Goal: Find contact information: Find contact information

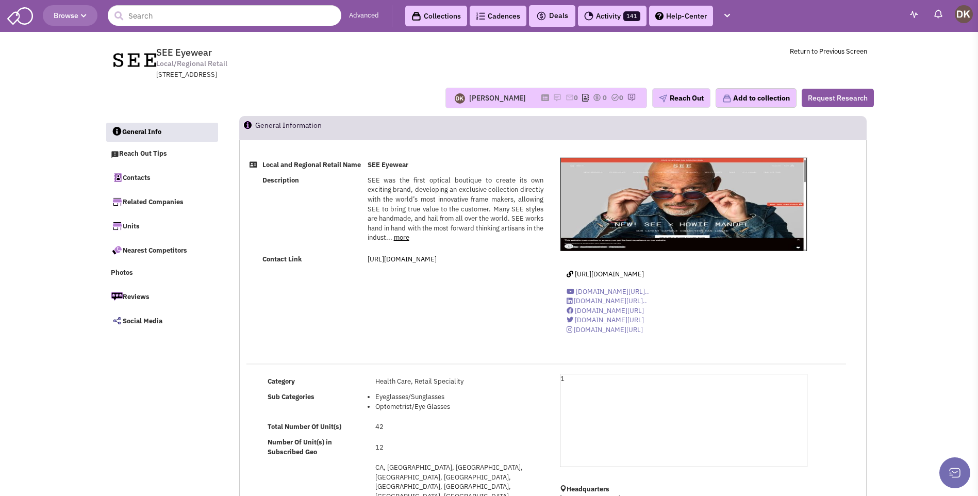
select select
click at [553, 99] on img at bounding box center [557, 97] width 8 height 8
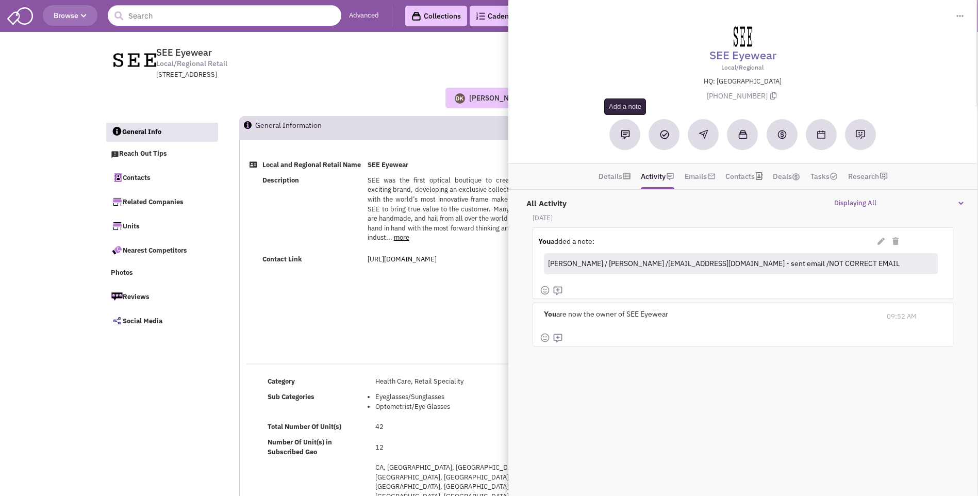
click at [629, 140] on button at bounding box center [625, 134] width 31 height 31
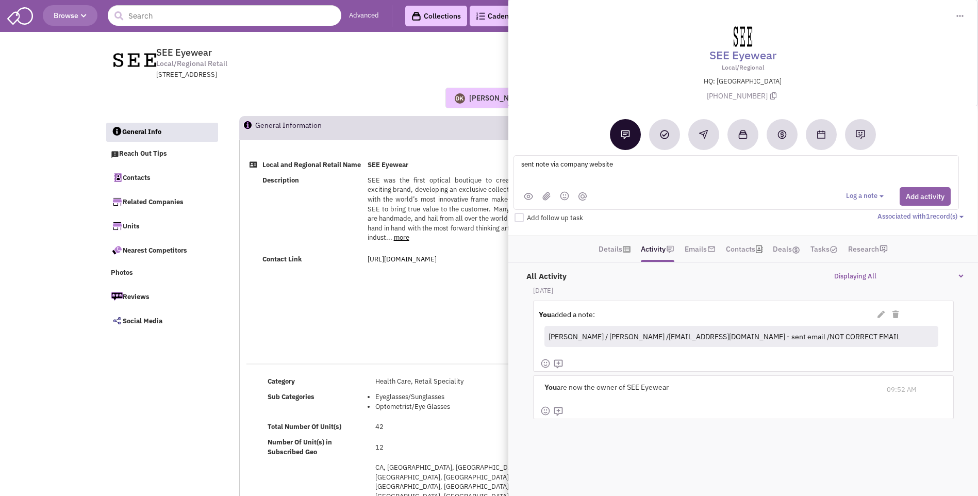
type textarea "sent note via company website"
click at [934, 193] on button "Add activity" at bounding box center [925, 196] width 51 height 19
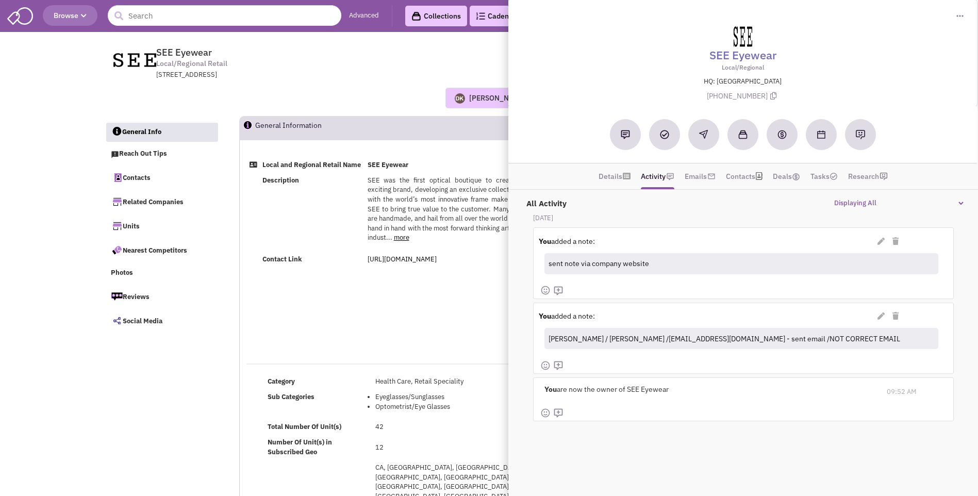
click at [339, 89] on div "Donnie Keller No note found! 0 0 0 Reach Out Add to collection" at bounding box center [489, 98] width 783 height 21
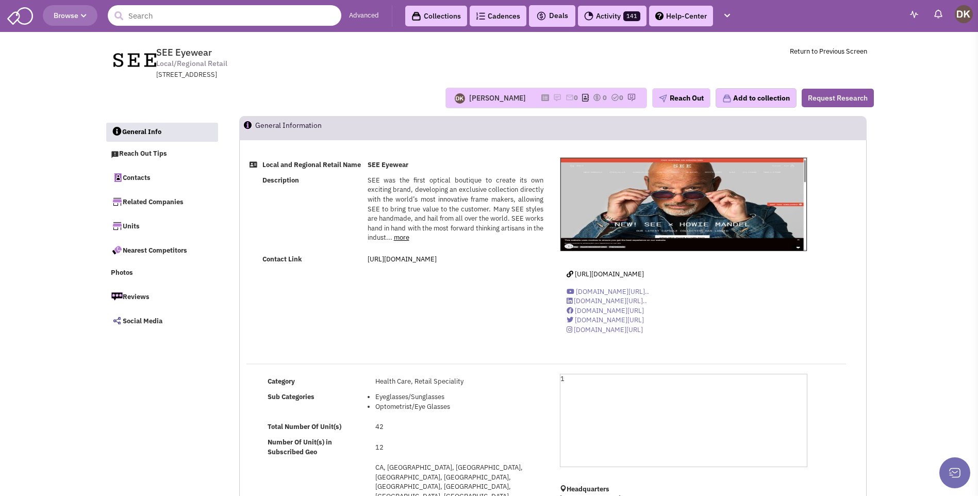
click at [206, 19] on input "text" at bounding box center [225, 15] width 234 height 21
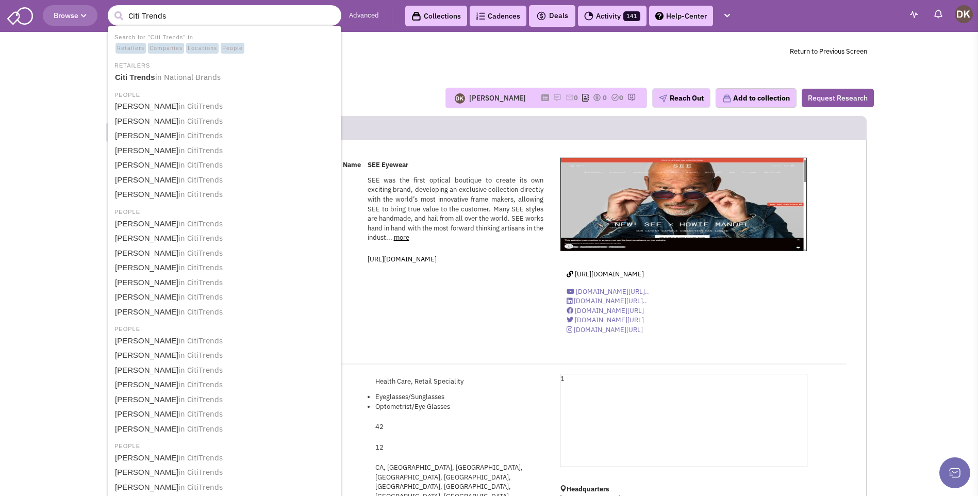
type input "Citi Trends"
click at [111, 8] on button "submit" at bounding box center [118, 15] width 15 height 15
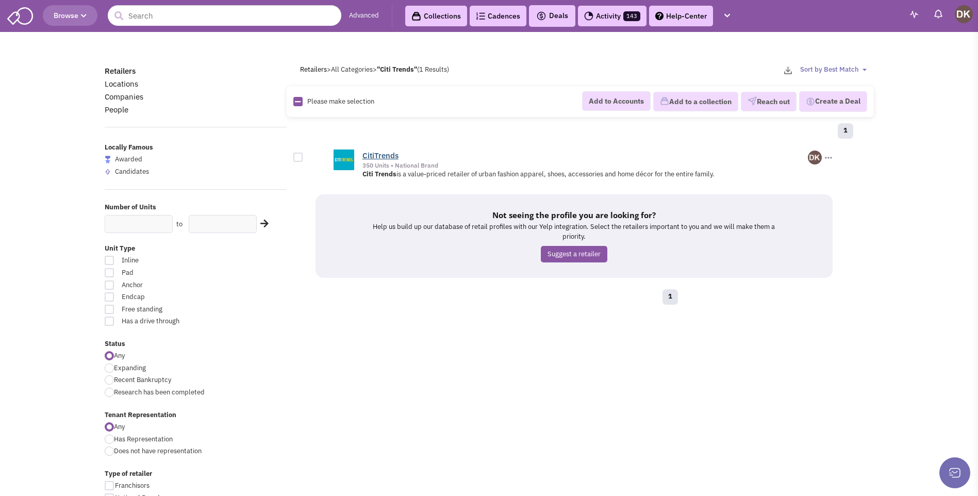
click at [377, 156] on link "CitiTrends" at bounding box center [381, 156] width 36 height 10
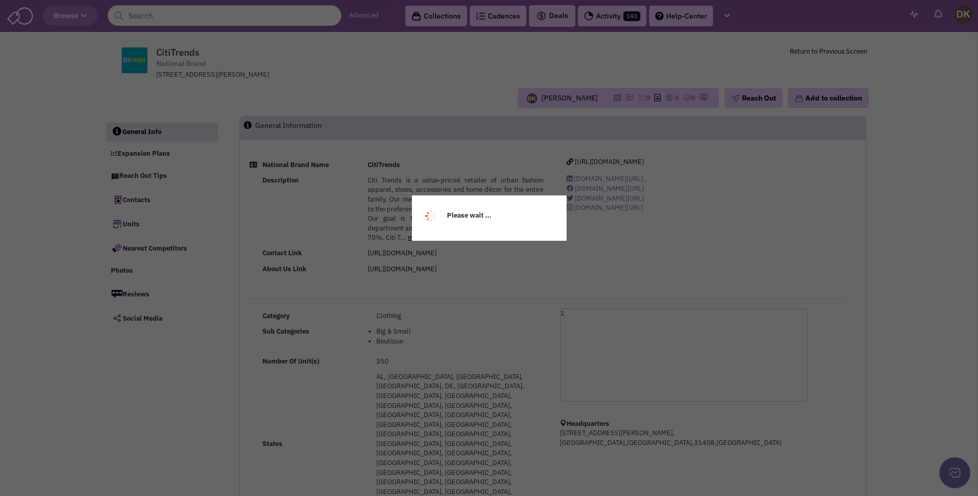
select select
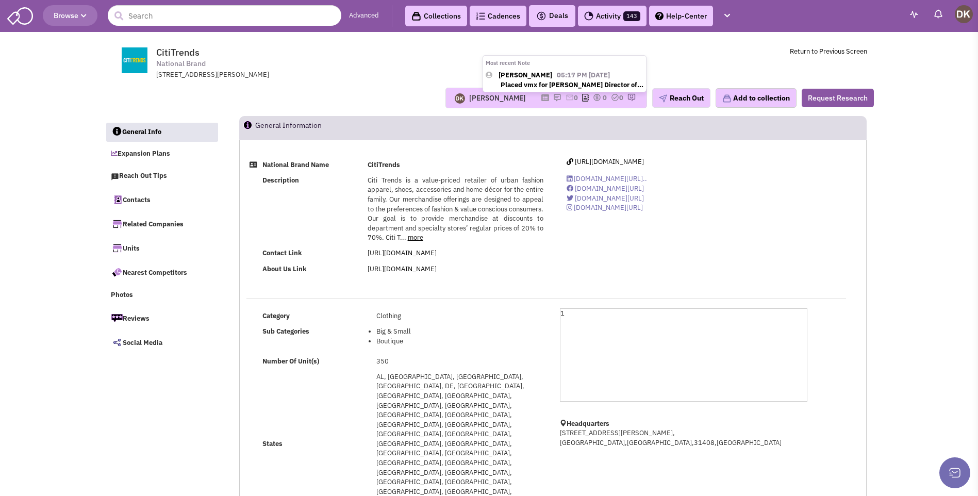
click at [553, 98] on img at bounding box center [557, 97] width 8 height 8
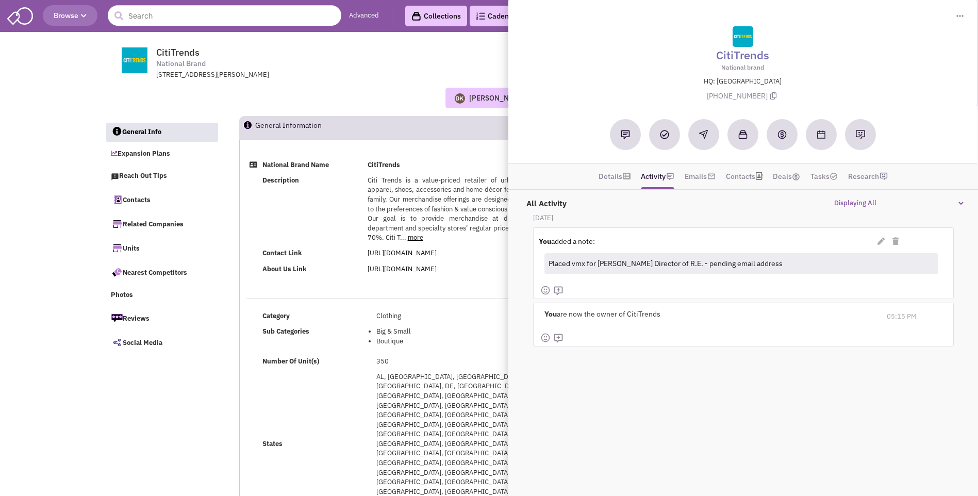
click at [384, 98] on div "Donnie Keller Most recent Note Donnie Keller 05:17 PM on 09/16/2025 Placed vmx …" at bounding box center [489, 98] width 783 height 21
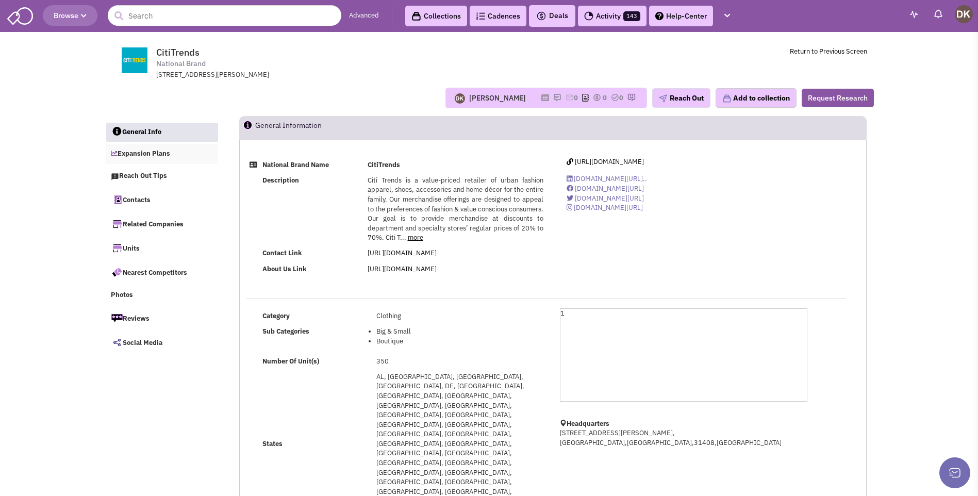
click at [151, 155] on link "Expansion Plans" at bounding box center [162, 154] width 112 height 20
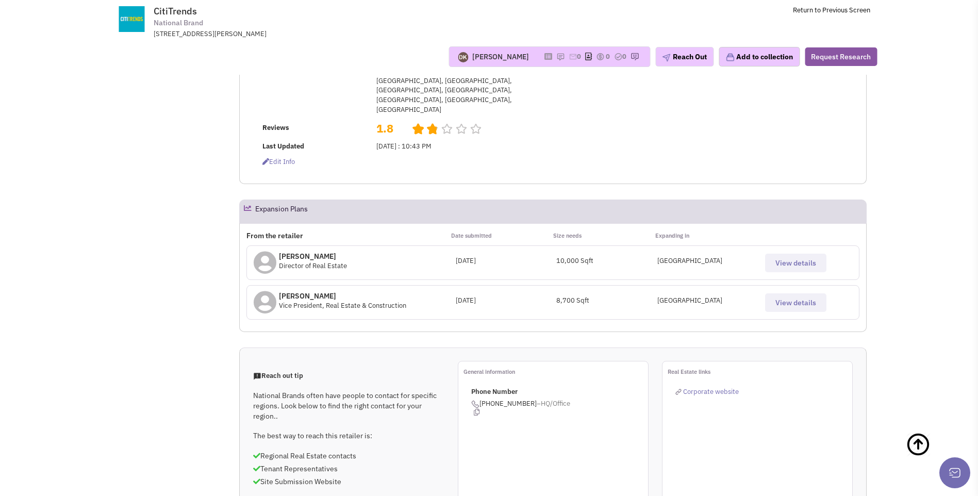
scroll to position [177, 0]
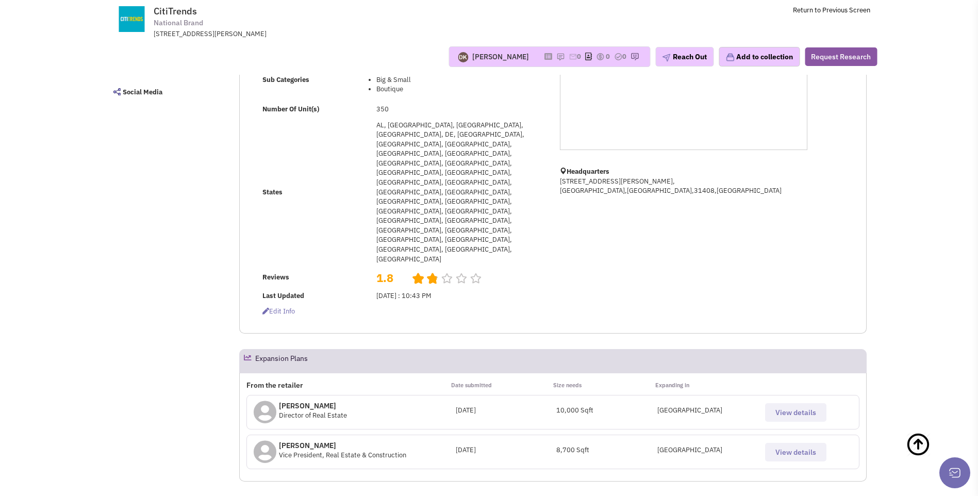
click at [792, 448] on span "View details" at bounding box center [796, 452] width 41 height 9
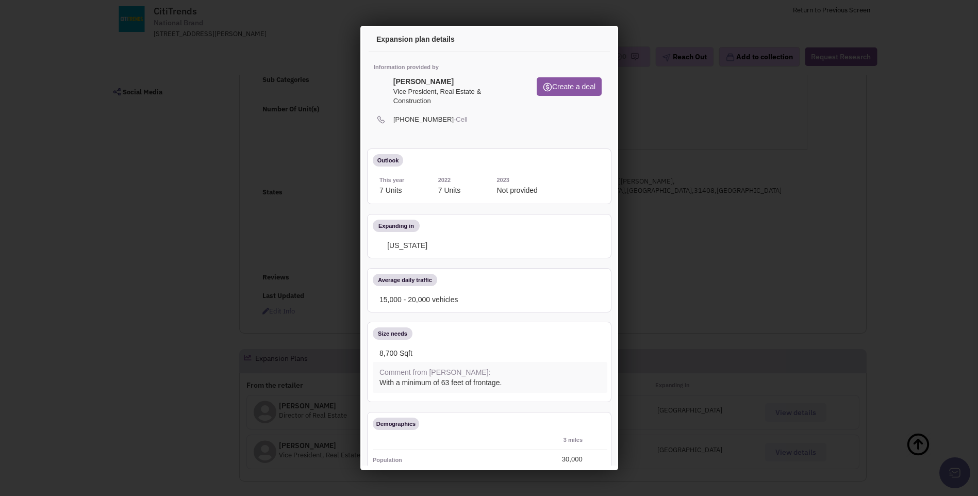
scroll to position [0, 0]
click at [586, 44] on icon at bounding box center [592, 41] width 22 height 25
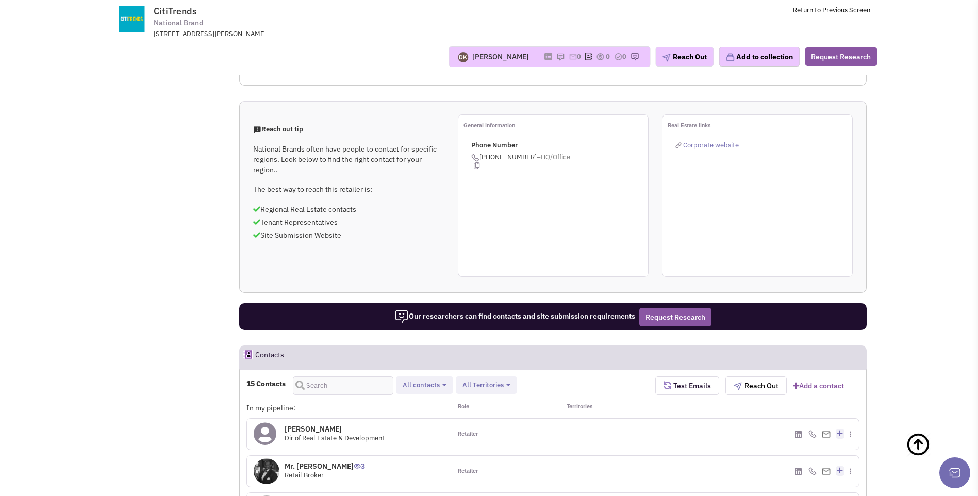
scroll to position [641, 0]
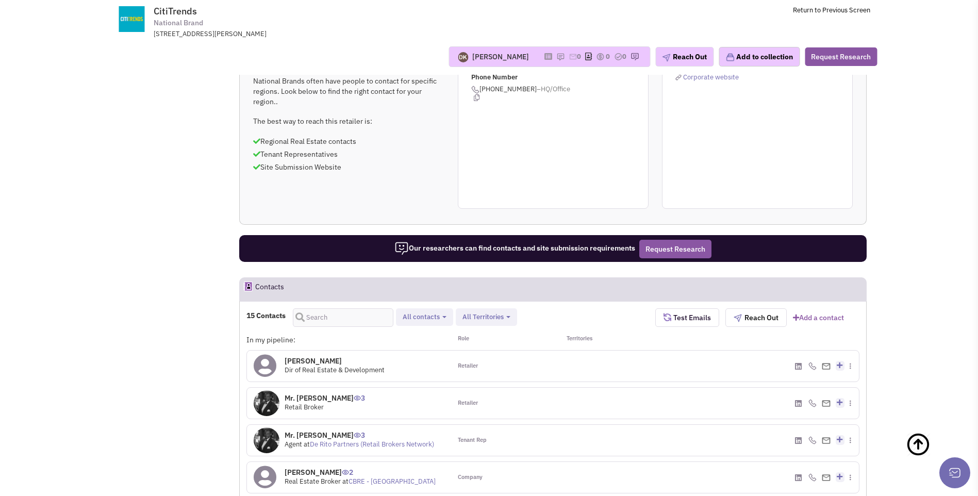
click at [268, 354] on icon at bounding box center [265, 365] width 23 height 23
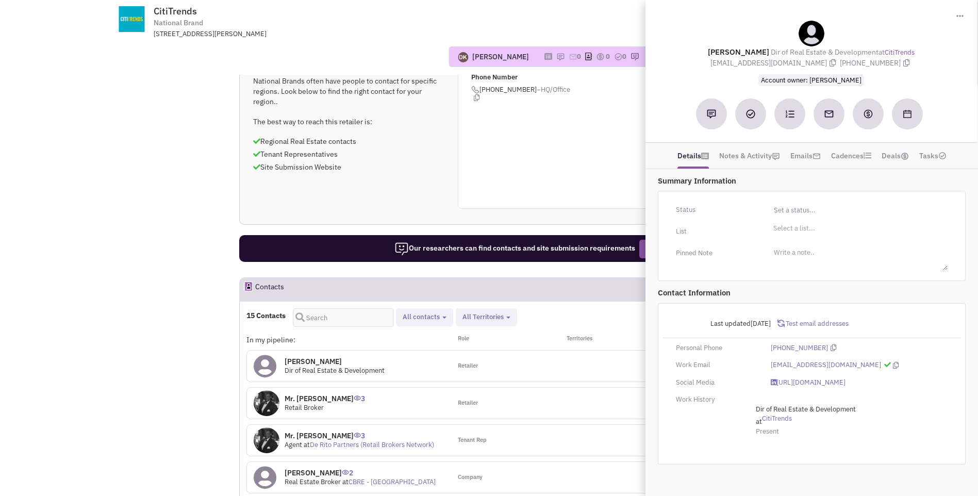
drag, startPoint x: 712, startPoint y: 51, endPoint x: 899, endPoint y: 62, distance: 187.6
click at [899, 62] on div "Greg Thorburn Dir of Real Estate & Development at CitiTrends gthorburn@chuys.co…" at bounding box center [811, 53] width 321 height 65
copy div "Greg Thorburn Dir of Real Estate & Development at CitiTrends gthorburn@chuys.co…"
click at [394, 39] on div "104 Coleman Blvd, Savannah, GA, 31408" at bounding box center [288, 34] width 269 height 10
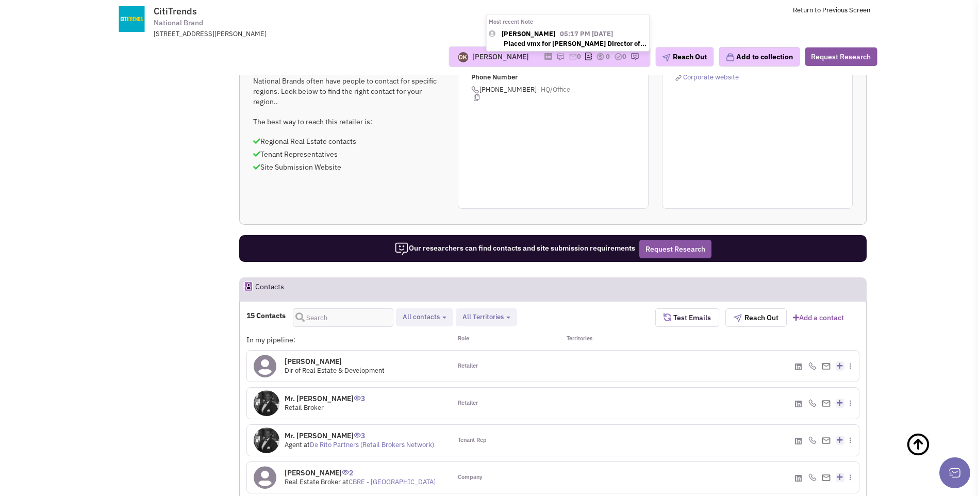
click at [557, 58] on img at bounding box center [561, 57] width 8 height 8
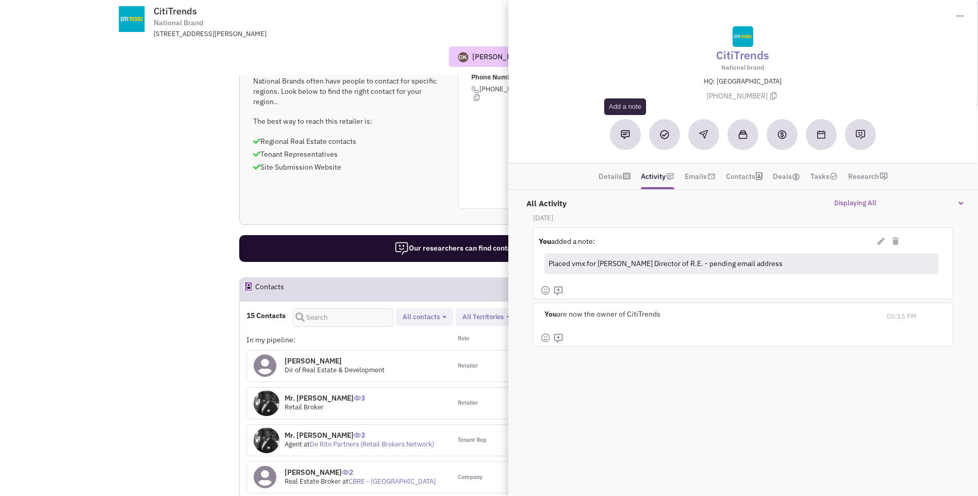
click at [621, 143] on button at bounding box center [625, 134] width 31 height 31
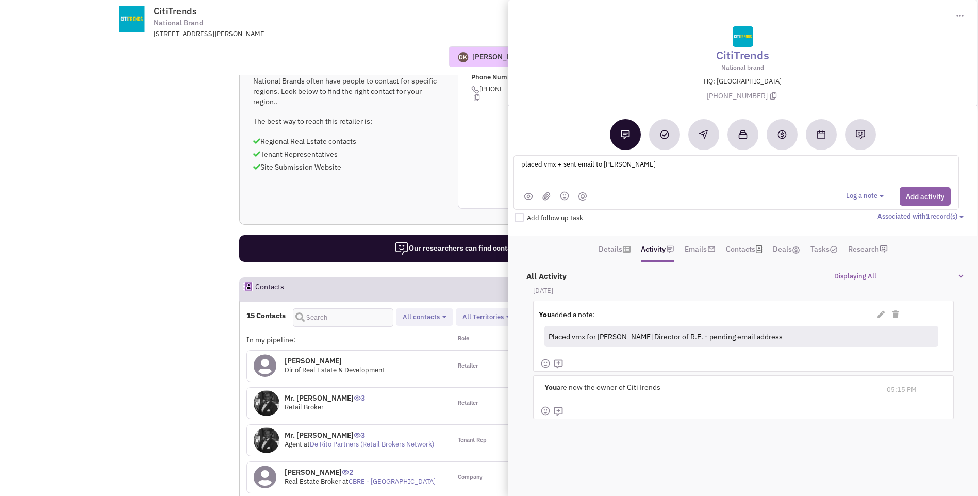
type textarea "placed vmx + sent email to Greg Thorburn"
click at [921, 198] on button "Add activity" at bounding box center [925, 196] width 51 height 19
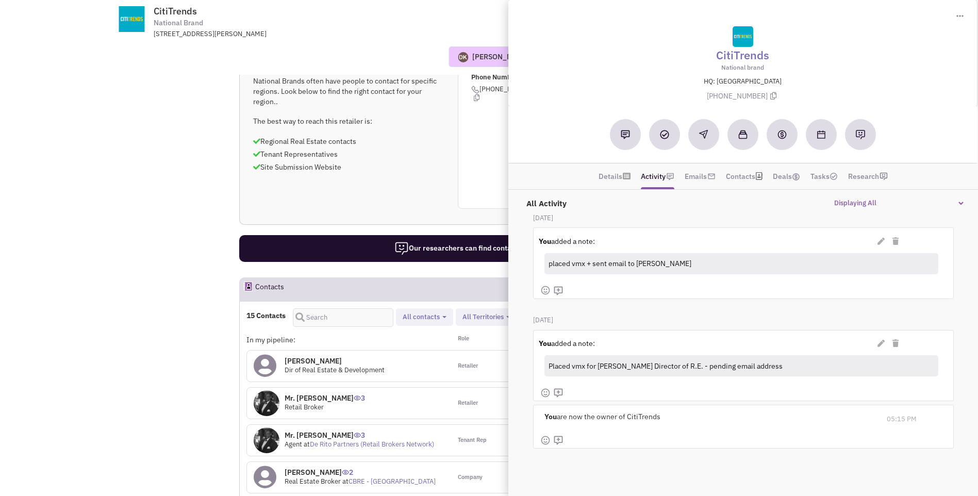
drag, startPoint x: 394, startPoint y: 101, endPoint x: 401, endPoint y: 101, distance: 7.2
click at [395, 101] on div "Reach out tip National Brands often have people to contact for specific regions…" at bounding box center [553, 129] width 628 height 192
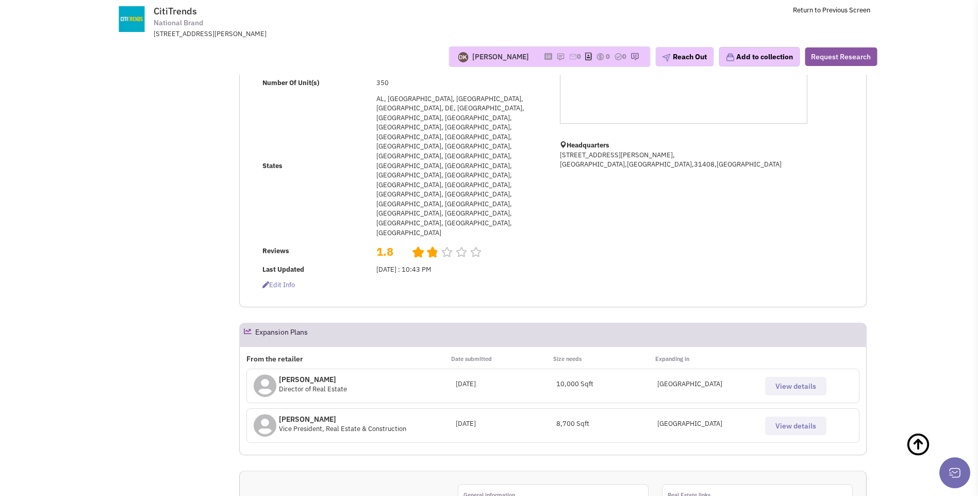
scroll to position [74, 0]
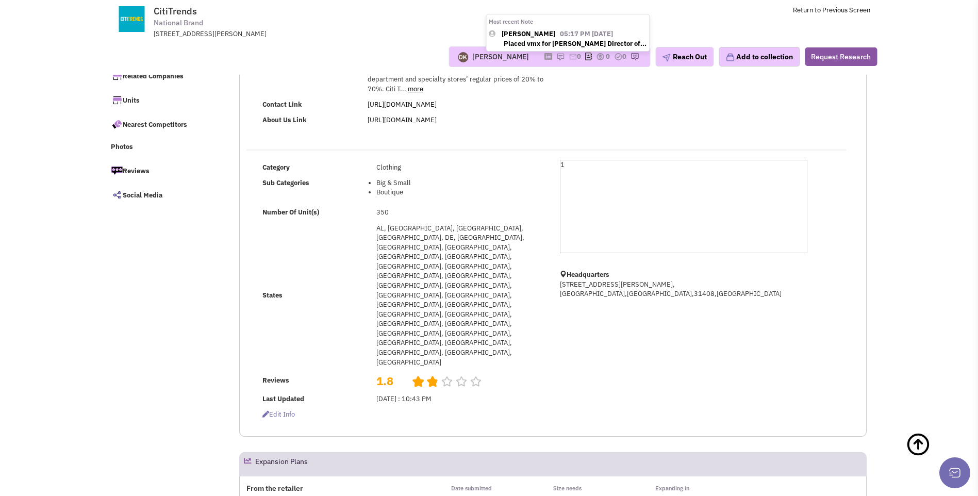
click at [557, 58] on img at bounding box center [561, 57] width 8 height 8
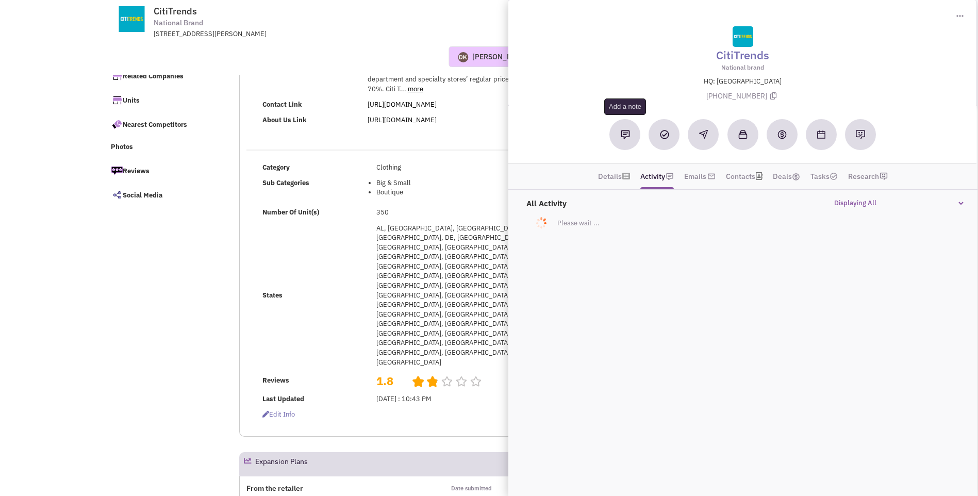
click at [626, 139] on button at bounding box center [625, 134] width 31 height 31
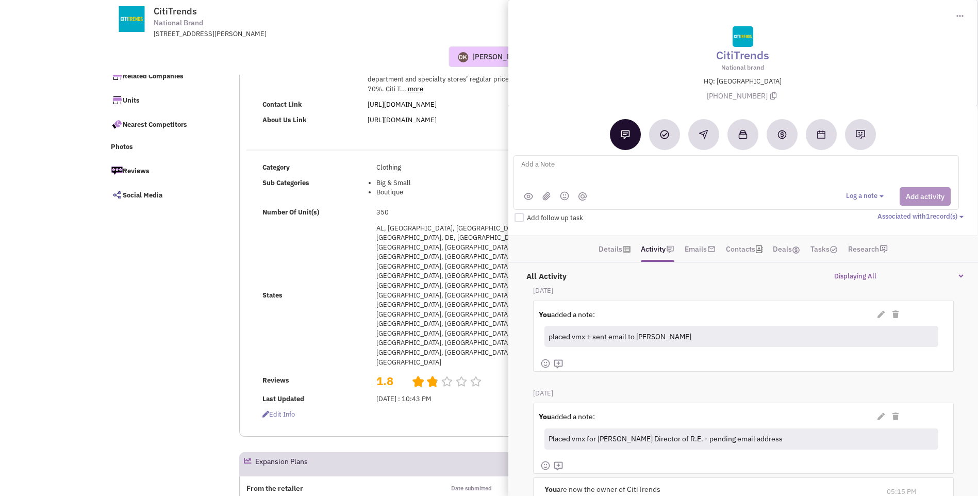
click at [551, 165] on textarea at bounding box center [647, 172] width 255 height 28
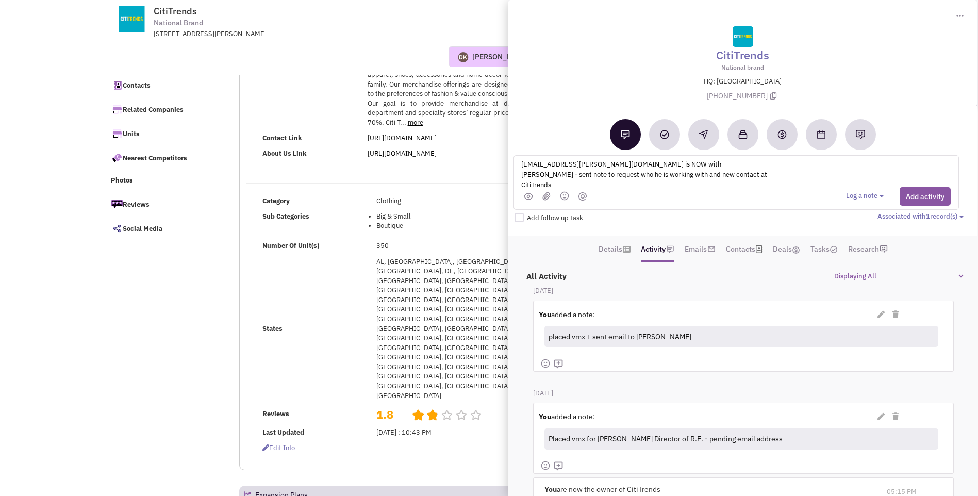
scroll to position [22, 0]
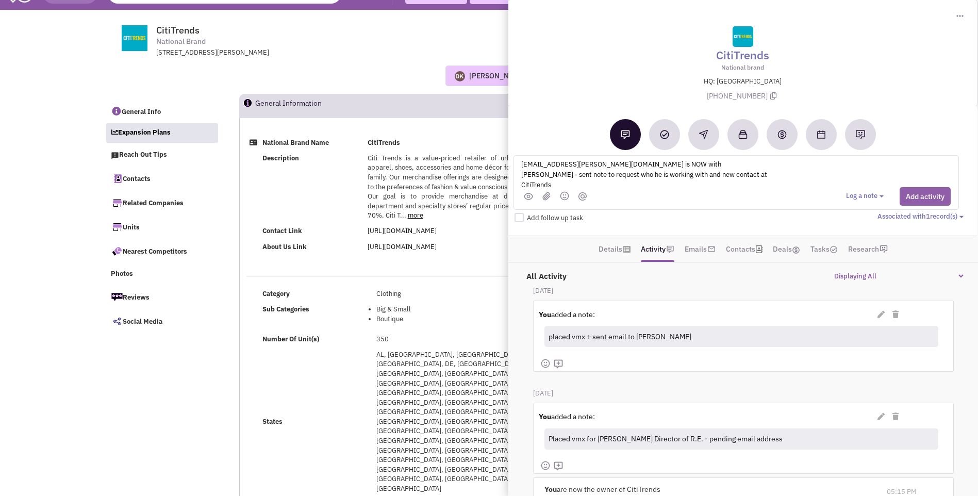
type textarea "gthorburn@darden.com is NOW with DARDEN - sent note to request who he is workin…"
click at [926, 199] on button "Add activity" at bounding box center [925, 196] width 51 height 19
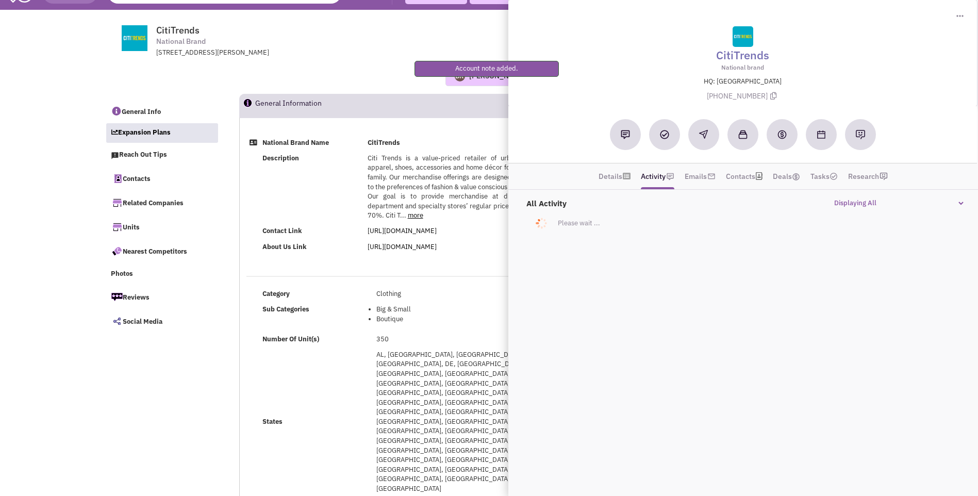
click at [366, 69] on div "Donnie Keller Most recent Note Donnie Keller 05:17 PM on 09/16/2025 Placed vmx …" at bounding box center [489, 76] width 783 height 21
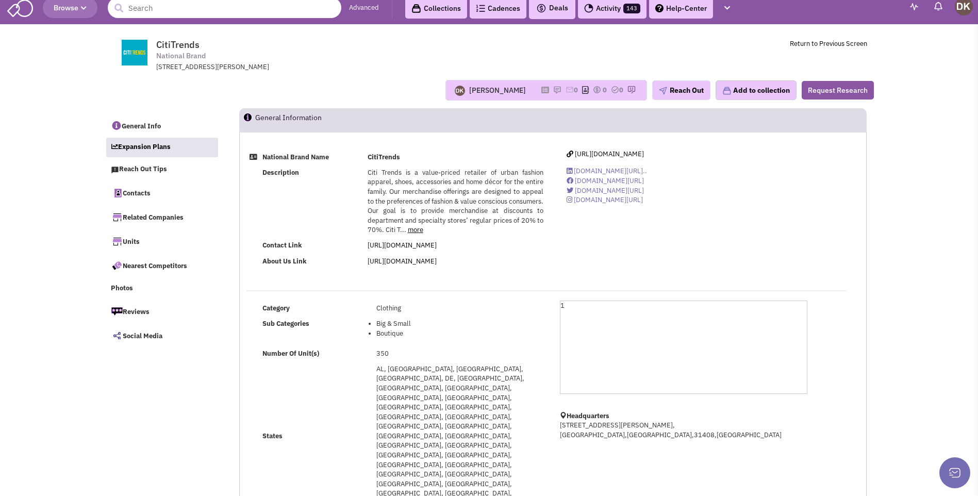
scroll to position [0, 0]
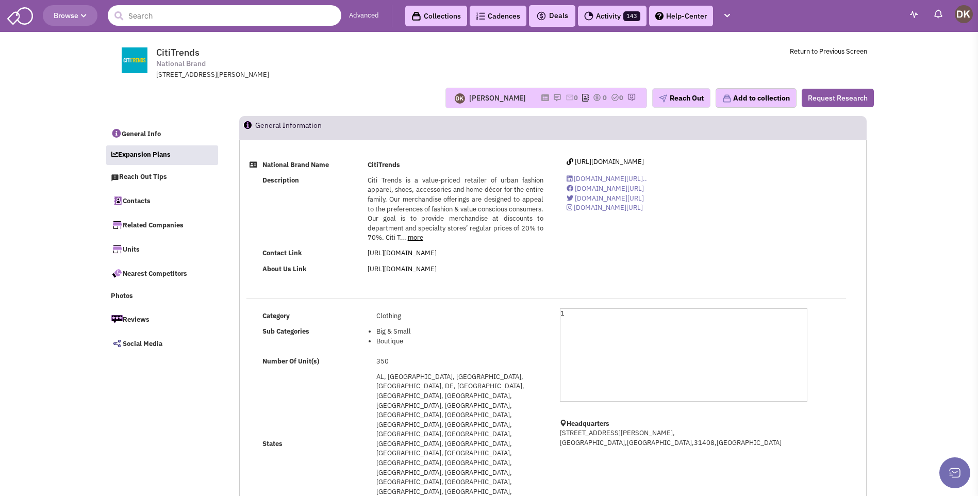
click at [200, 17] on input "text" at bounding box center [225, 15] width 234 height 21
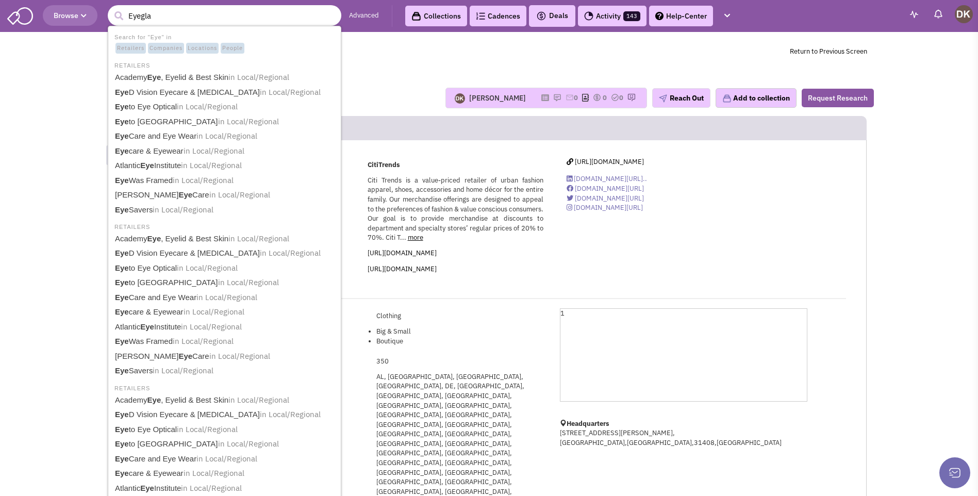
type input "Eyeglas"
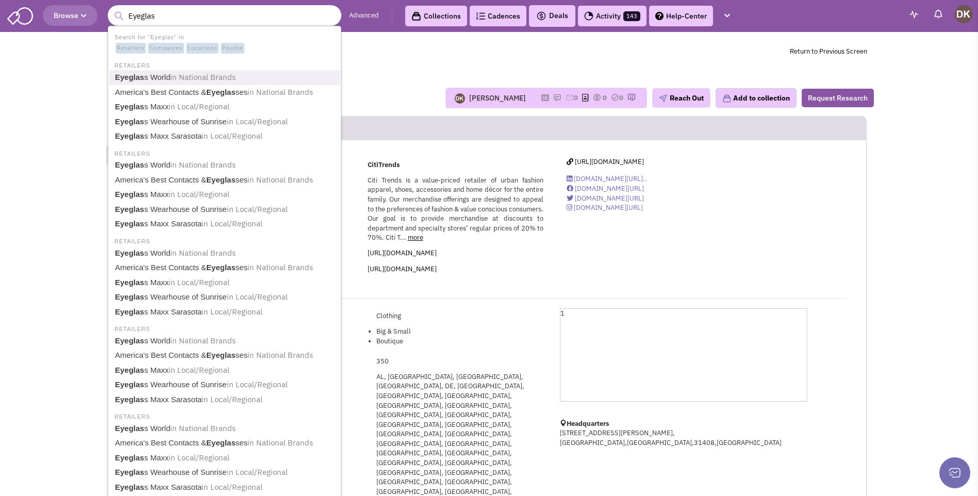
click at [160, 76] on link "Eyeglas s World in National Brands" at bounding box center [225, 78] width 227 height 14
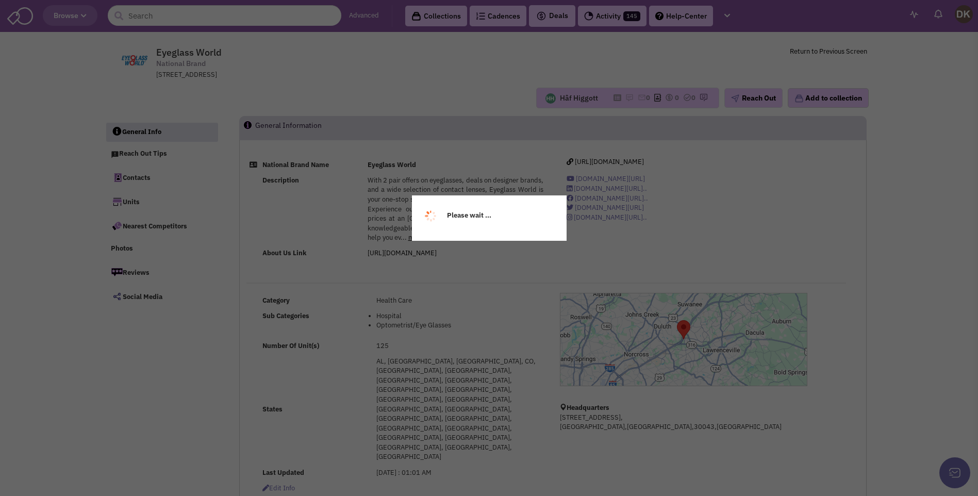
select select
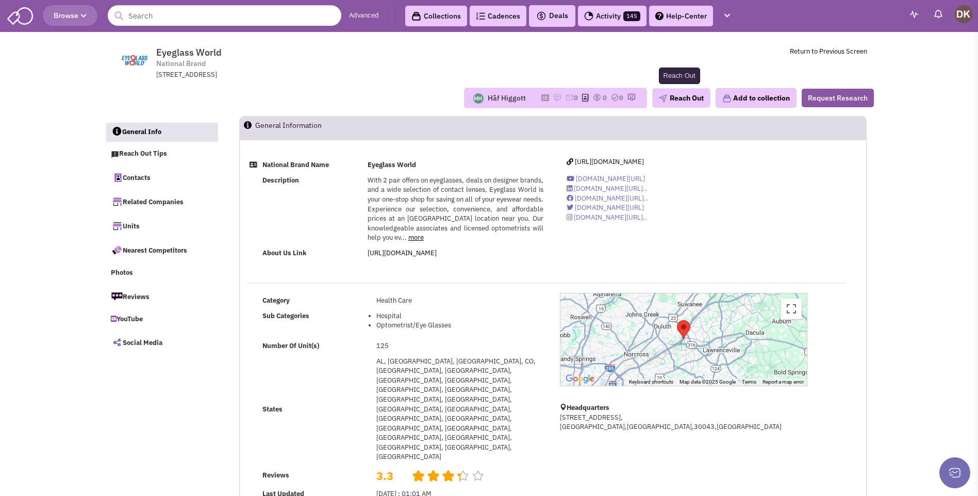
click at [675, 100] on button "Reach Out" at bounding box center [682, 98] width 58 height 20
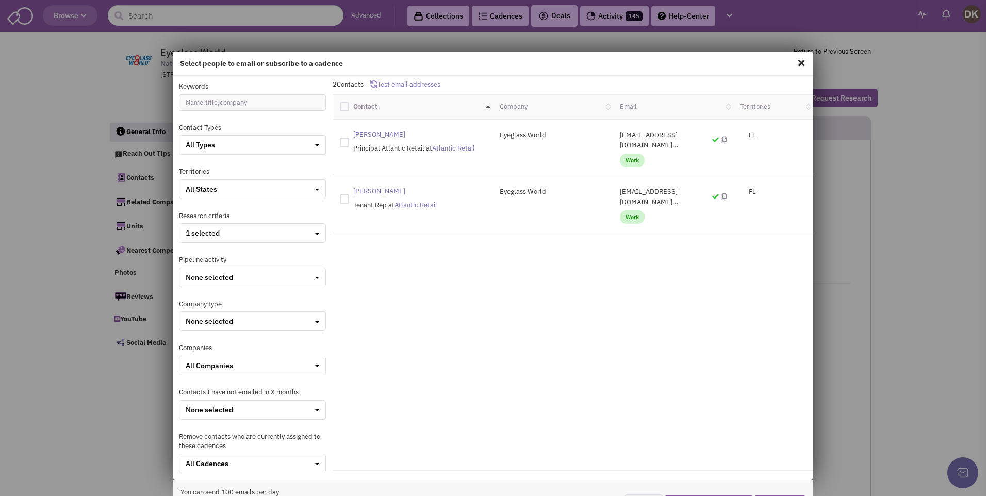
click at [795, 63] on span at bounding box center [801, 63] width 13 height 17
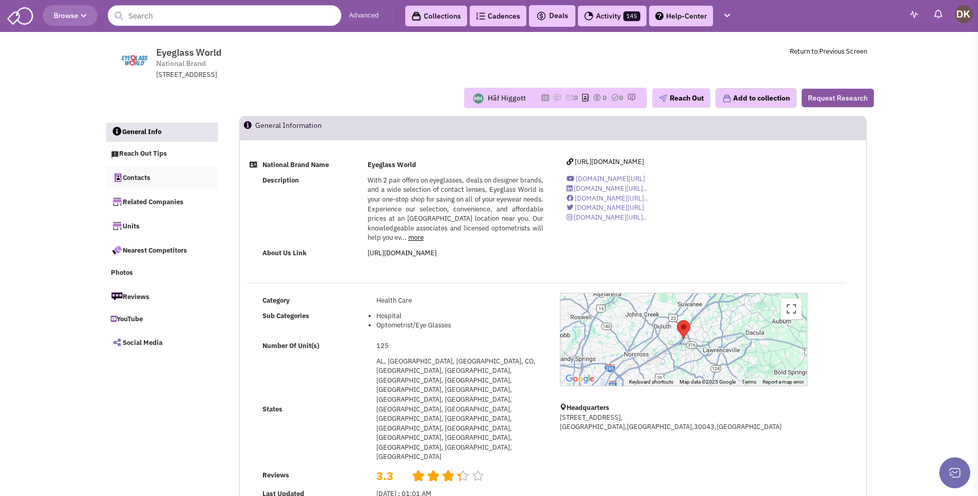
click at [140, 180] on link "Contacts" at bounding box center [162, 178] width 112 height 22
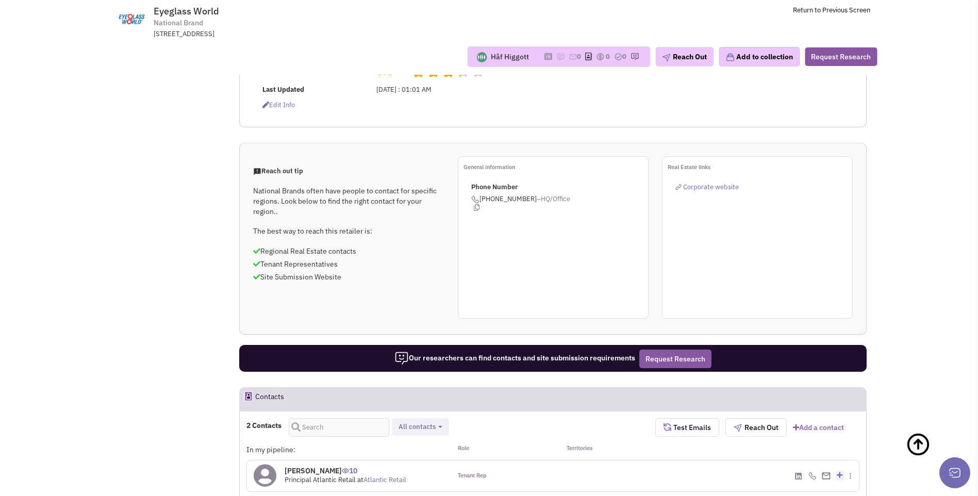
scroll to position [484, 0]
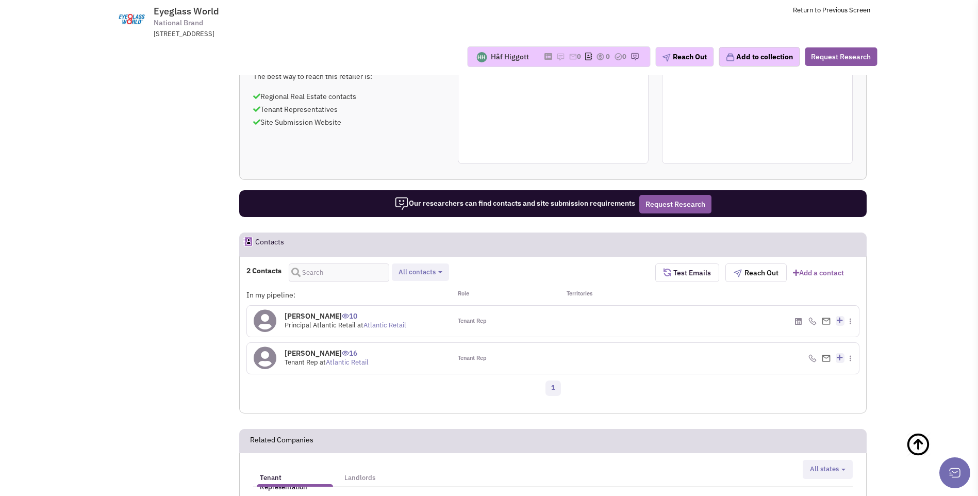
click at [265, 309] on icon at bounding box center [265, 320] width 23 height 23
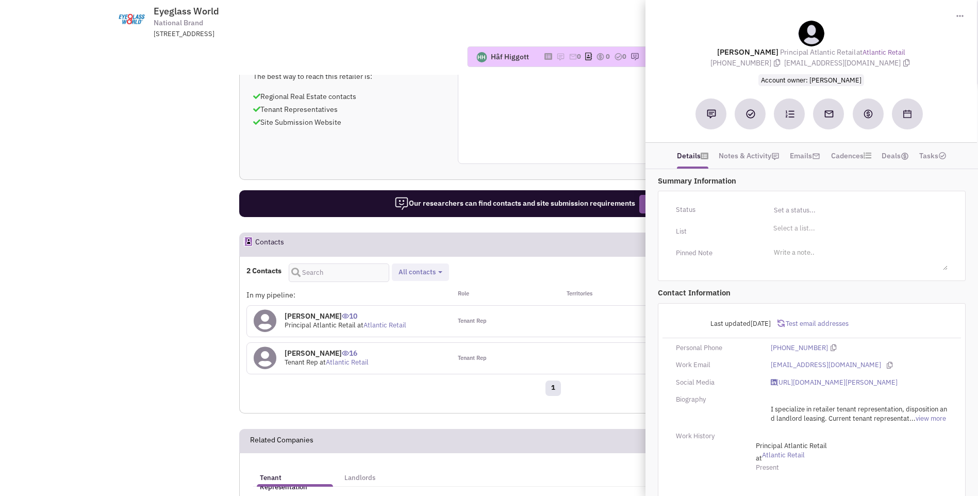
click at [530, 306] on div "Tenant Rep" at bounding box center [502, 321] width 102 height 31
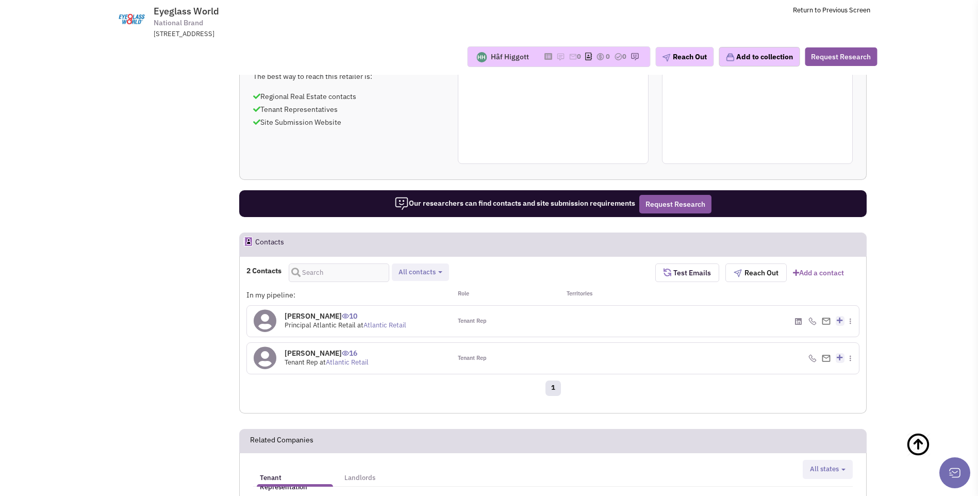
click at [262, 309] on icon at bounding box center [265, 320] width 23 height 23
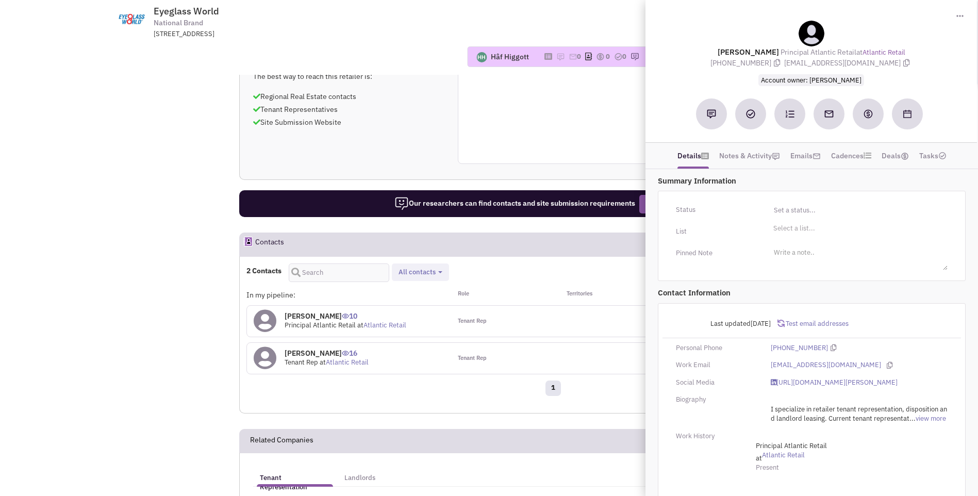
drag, startPoint x: 717, startPoint y: 52, endPoint x: 915, endPoint y: 70, distance: 198.9
click at [915, 70] on div "Mr. Greg Godino Principal Atlantic Retail at Atlantic Retail (561) 424-3013 ggo…" at bounding box center [811, 53] width 321 height 65
copy div "Mr. Greg Godino Principal Atlantic Retail at Atlantic Retail (561) 424-3013 ggo…"
click at [422, 78] on div "Reach out tip National Brands often have people to contact for specific regions…" at bounding box center [553, 83] width 627 height 162
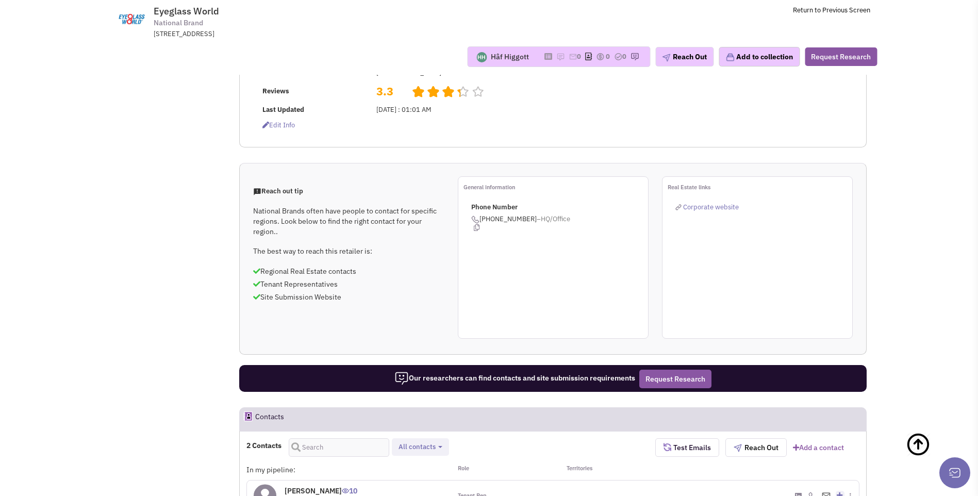
scroll to position [0, 0]
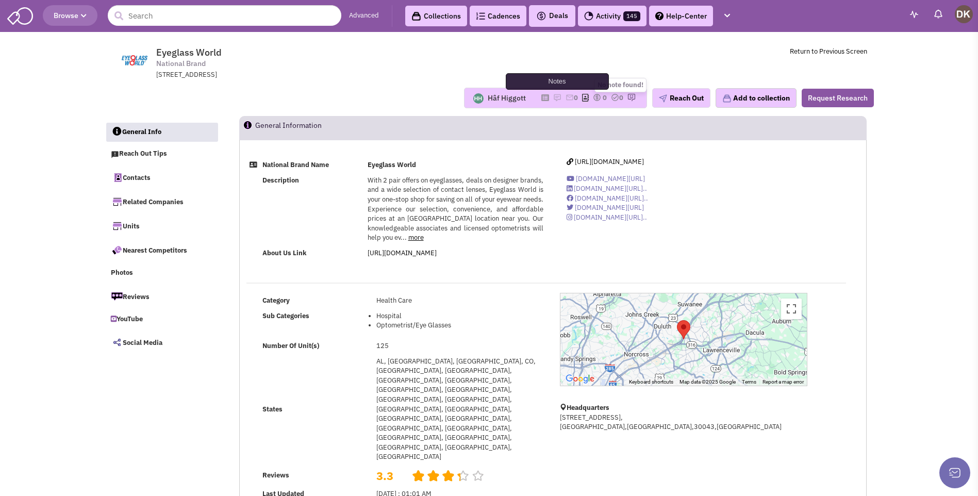
click at [553, 99] on img at bounding box center [557, 97] width 8 height 8
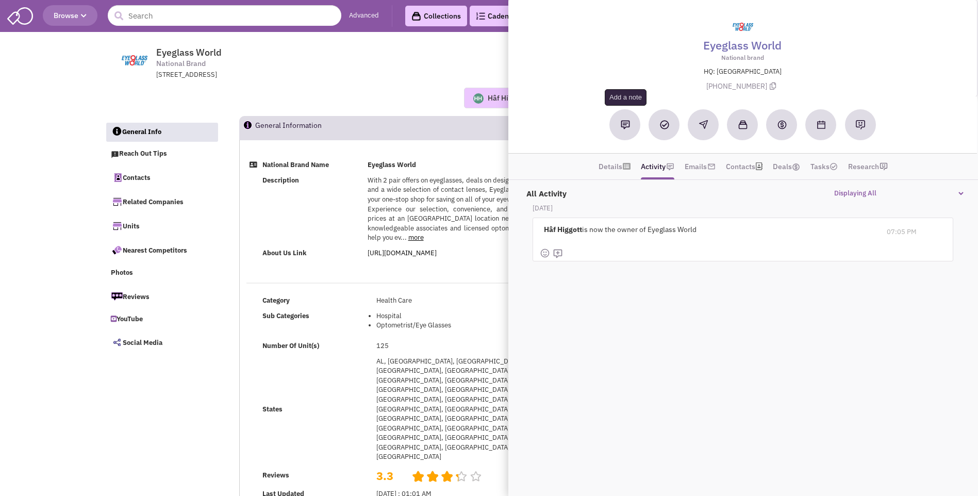
click at [626, 128] on img at bounding box center [625, 124] width 9 height 9
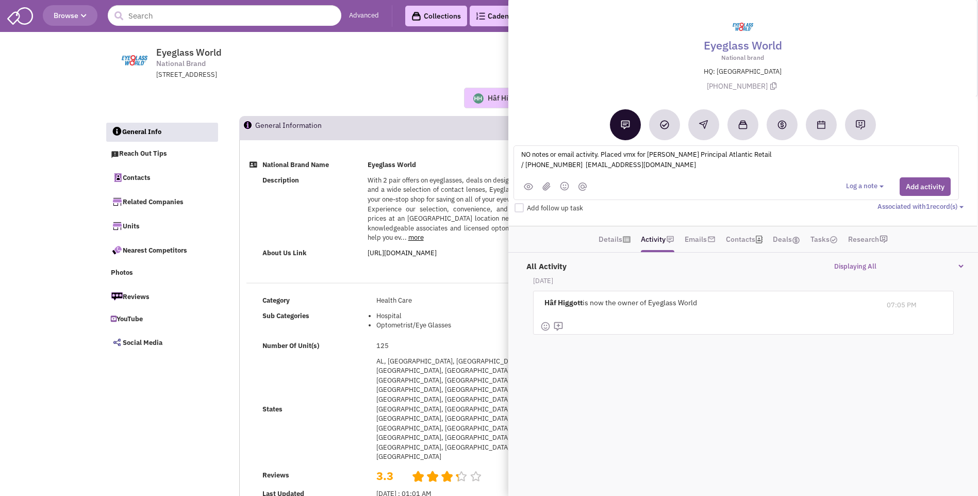
click at [639, 155] on textarea "NO notes or email activity. Placed vmx for Greg Godino Principal Atlantic Retai…" at bounding box center [647, 163] width 255 height 28
type textarea "NO notes or email activity. Placed vmx + sent email for Greg Godino Principal A…"
click at [921, 189] on button "Add activity" at bounding box center [925, 186] width 51 height 19
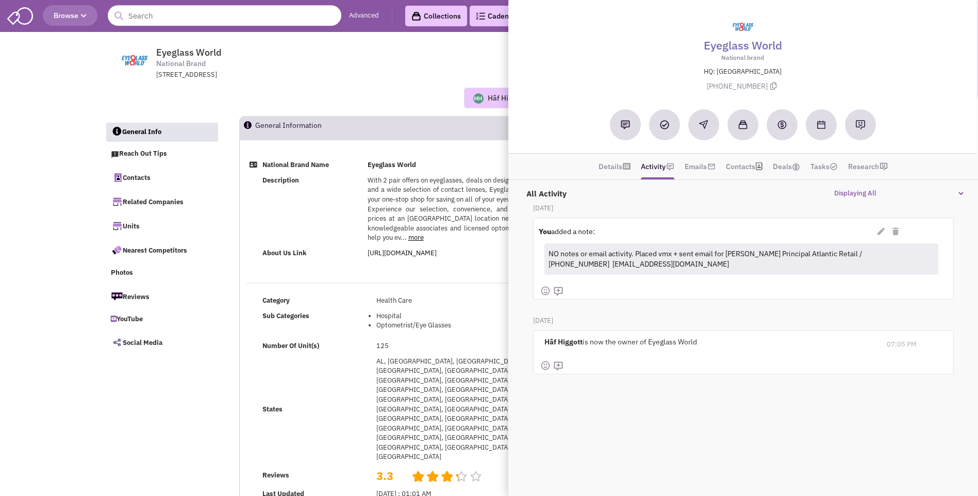
click at [402, 83] on div "Hâf Higgott No note found! 0 0 0 Reach Out Add to collection" at bounding box center [489, 98] width 783 height 36
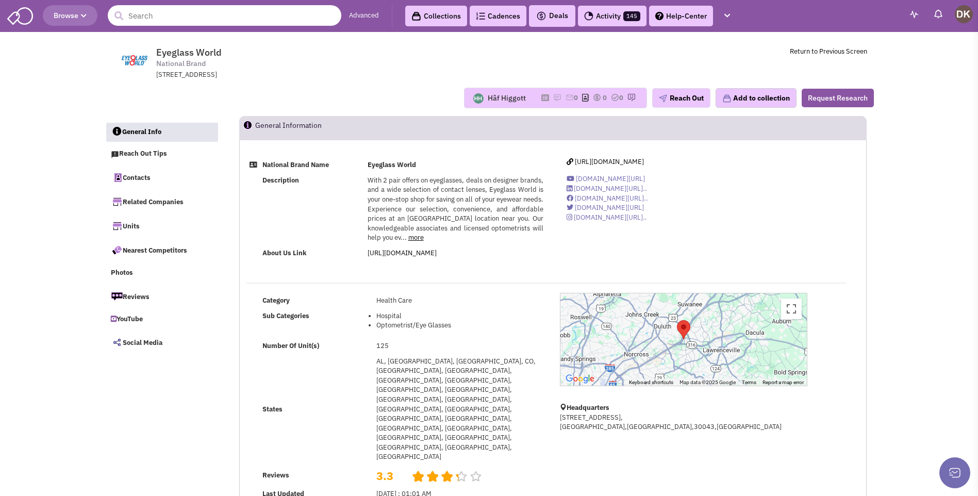
click at [126, 12] on input "text" at bounding box center [225, 15] width 234 height 21
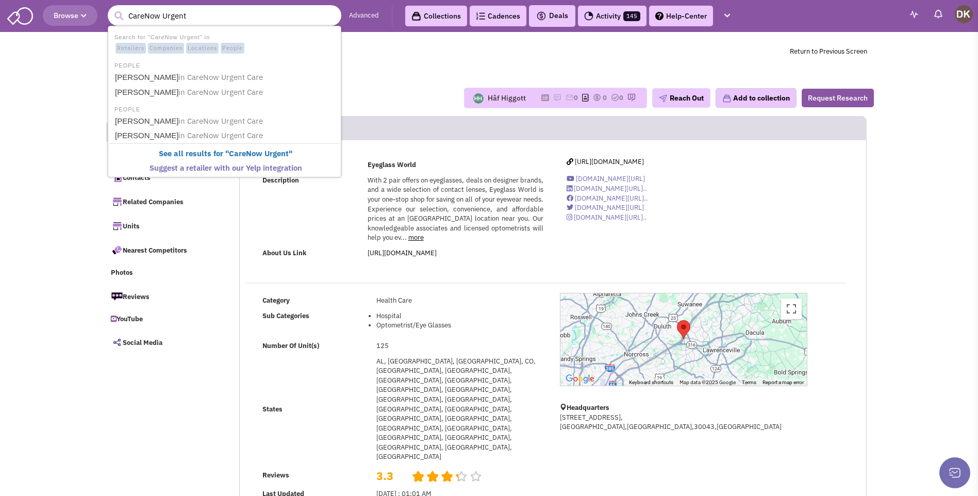
type input "CareNow Urgent"
click at [111, 8] on button "submit" at bounding box center [118, 15] width 15 height 15
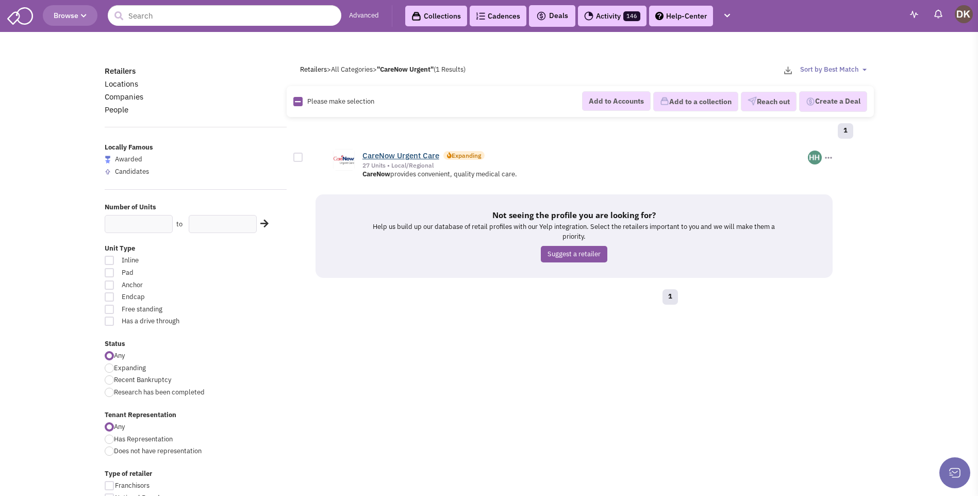
click at [389, 158] on link "CareNow Urgent Care" at bounding box center [401, 156] width 77 height 10
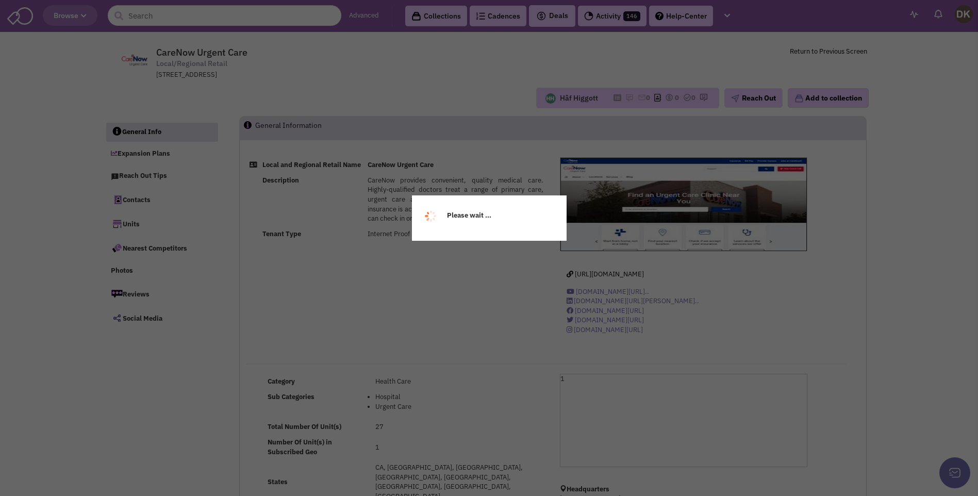
select select
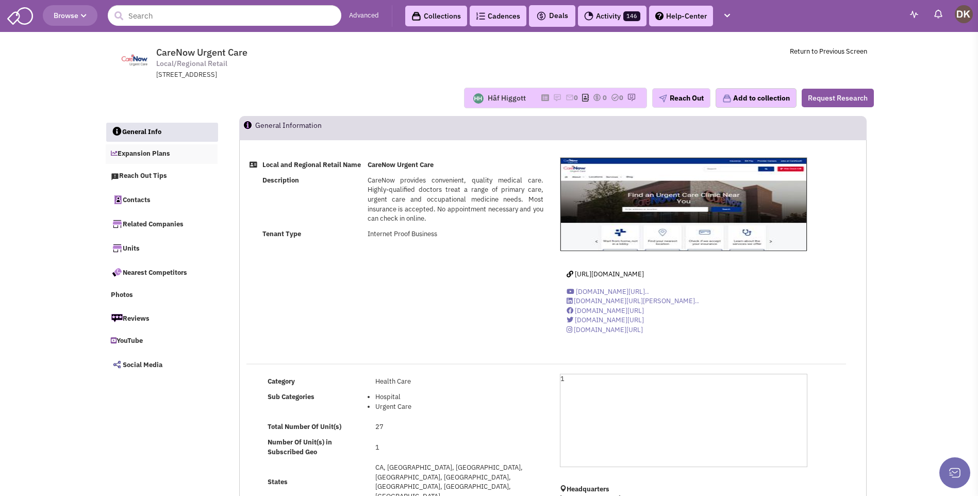
click at [145, 155] on link "Expansion Plans" at bounding box center [162, 154] width 112 height 20
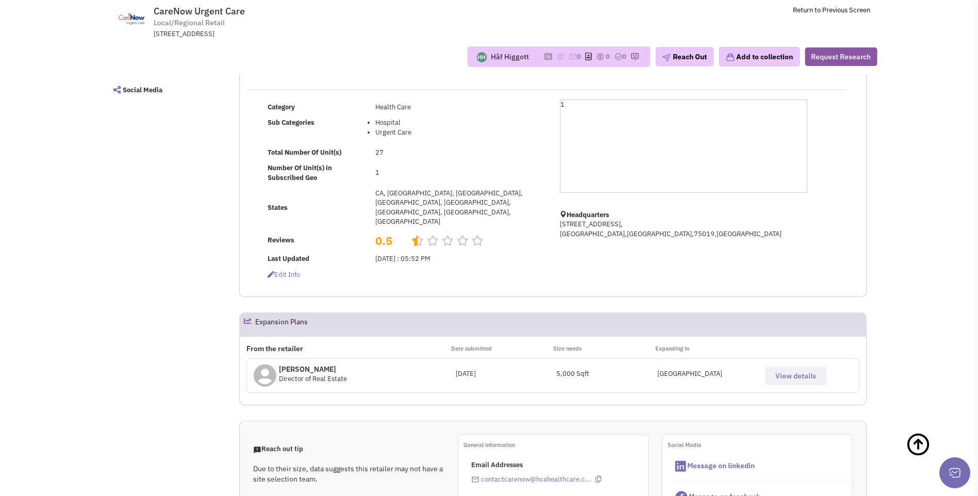
scroll to position [292, 0]
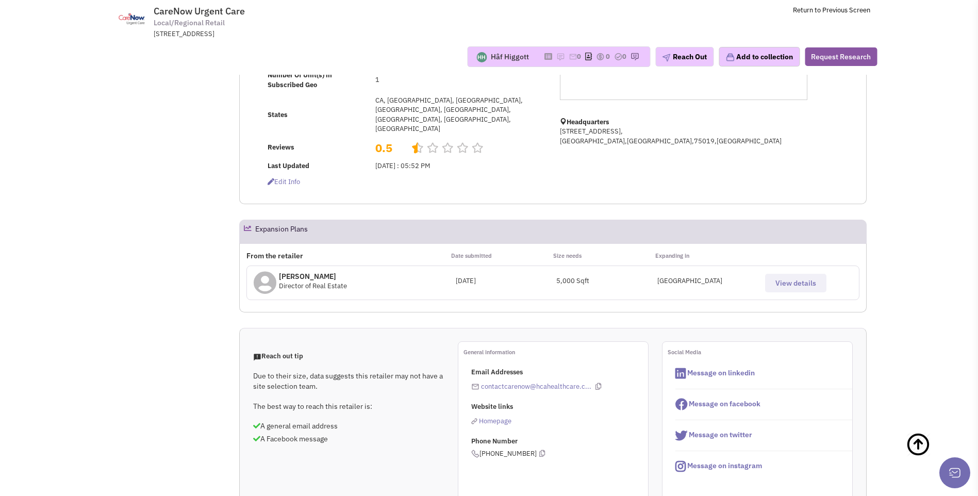
click at [791, 279] on span "View details" at bounding box center [796, 283] width 41 height 9
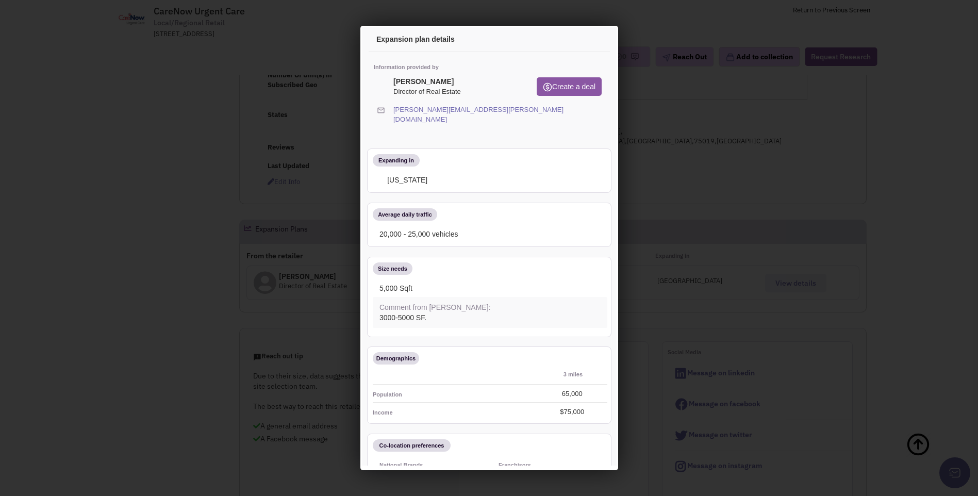
scroll to position [35, 0]
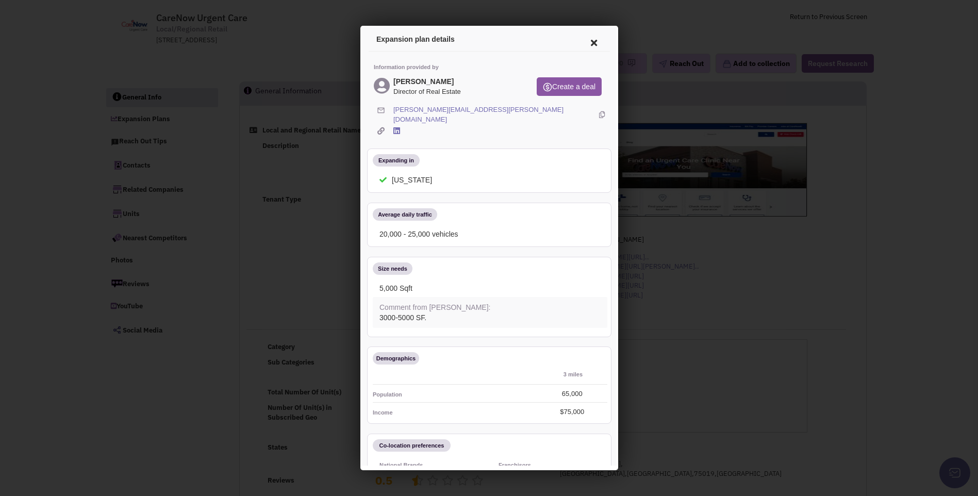
click at [583, 41] on icon at bounding box center [592, 41] width 22 height 25
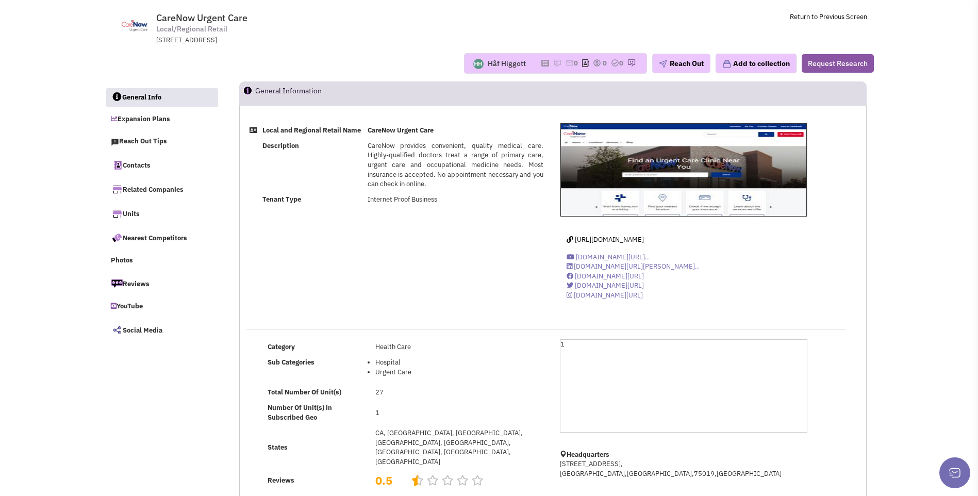
scroll to position [0, 0]
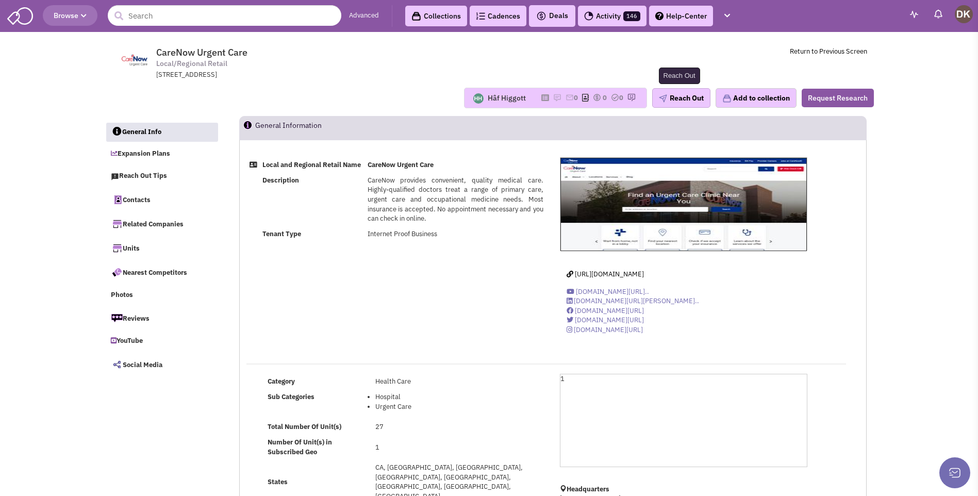
click at [689, 103] on button "Reach Out" at bounding box center [682, 98] width 58 height 20
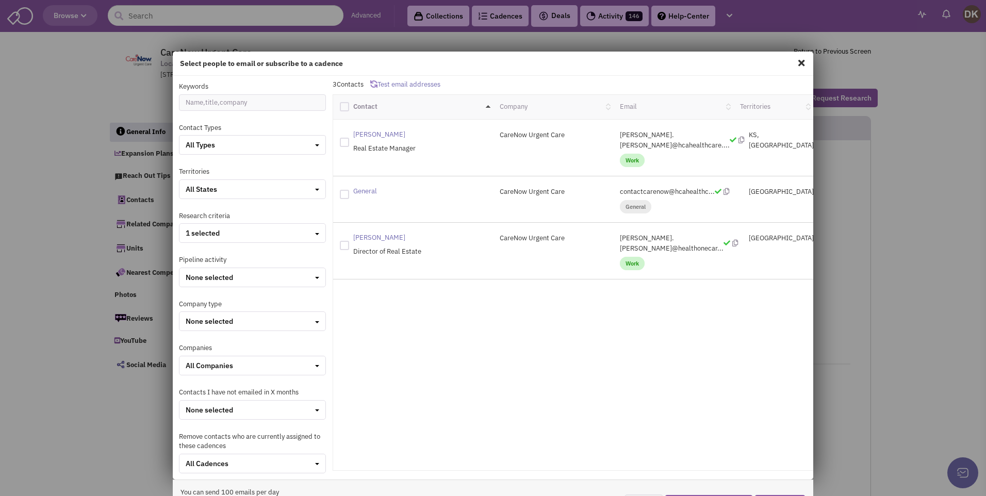
click at [138, 102] on div "Select people to email or subscribe to a cadence Keywords Contact Types All Typ…" at bounding box center [493, 248] width 986 height 496
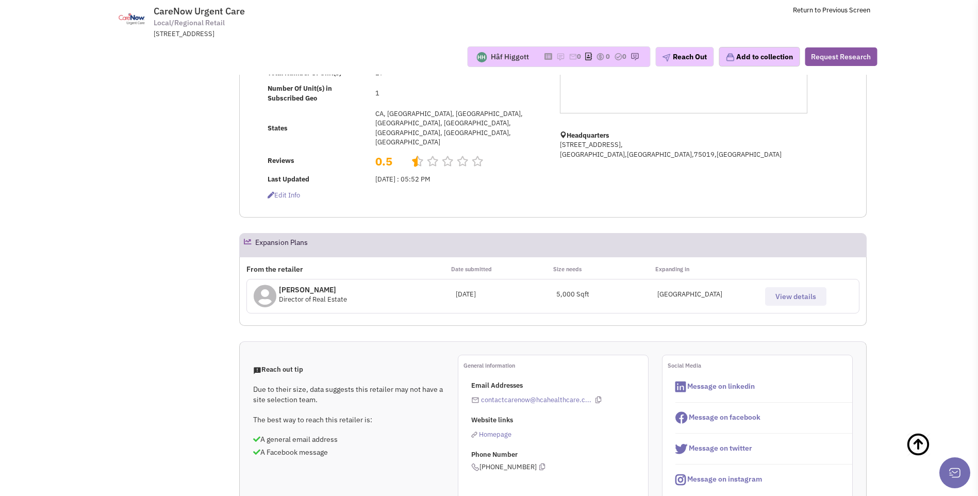
scroll to position [309, 0]
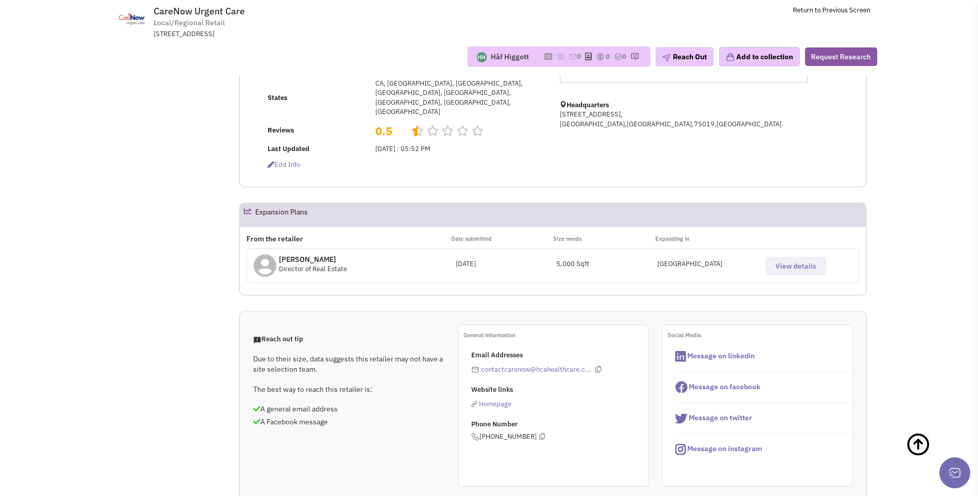
click at [801, 262] on span "View details" at bounding box center [796, 266] width 41 height 9
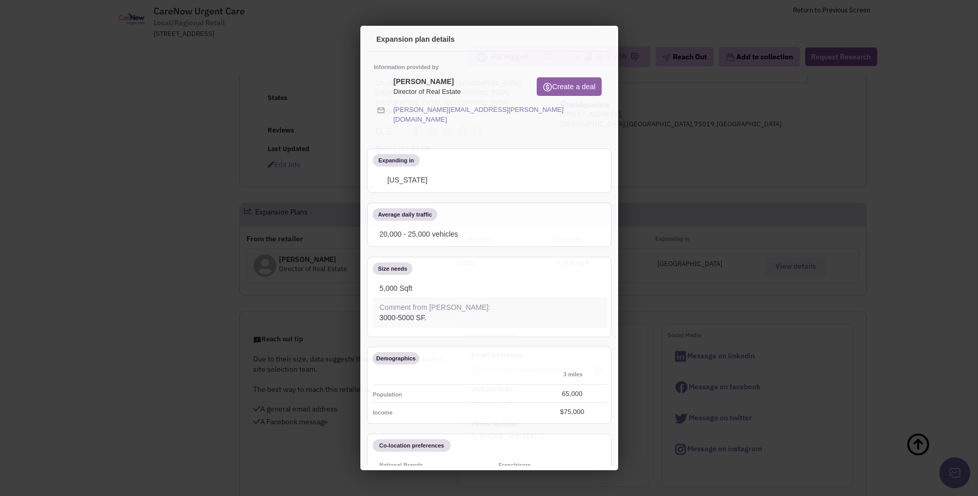
scroll to position [0, 0]
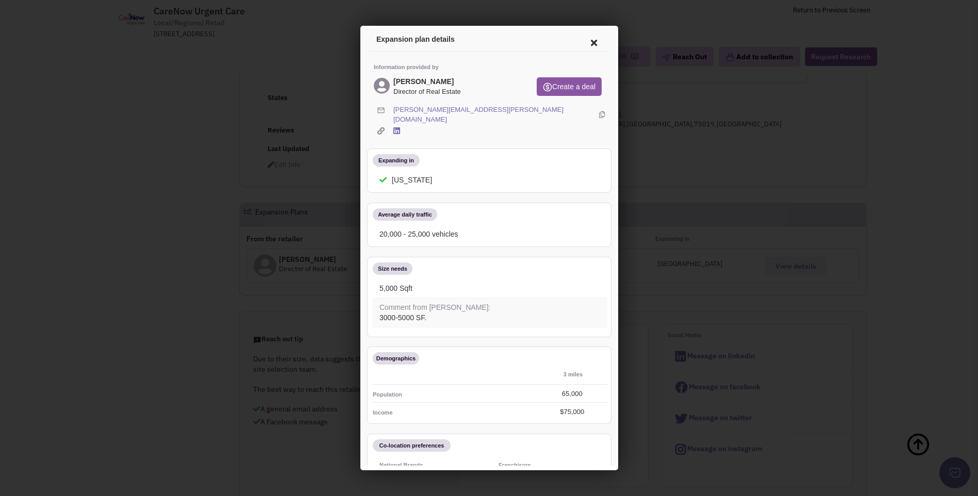
click at [585, 43] on icon at bounding box center [592, 41] width 22 height 25
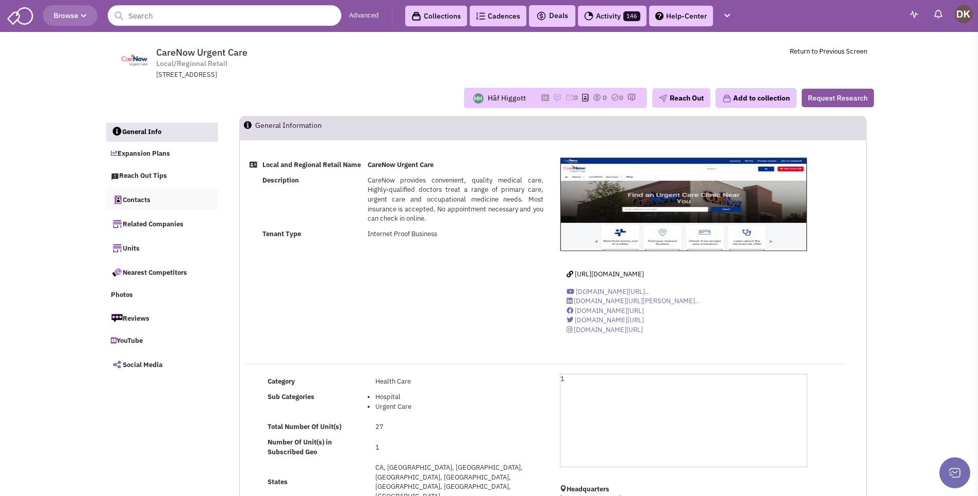
click at [136, 204] on link "Contacts" at bounding box center [162, 200] width 112 height 22
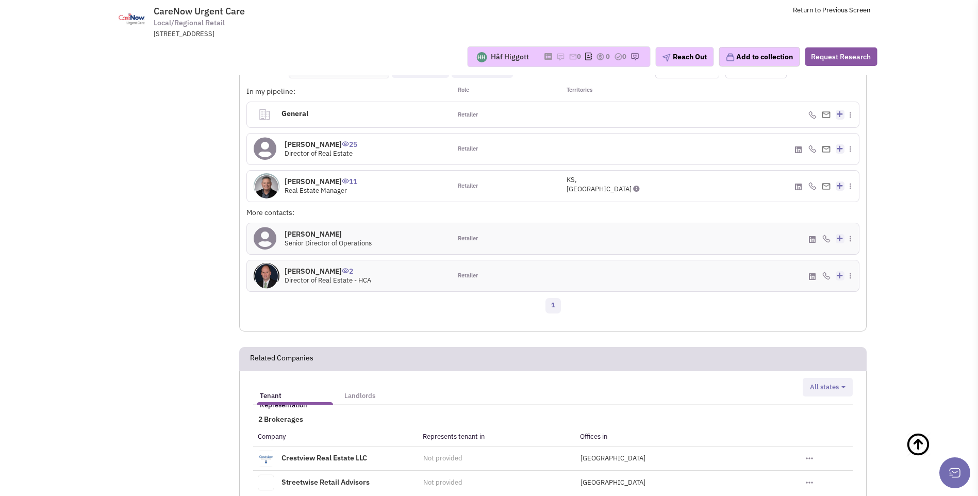
scroll to position [681, 0]
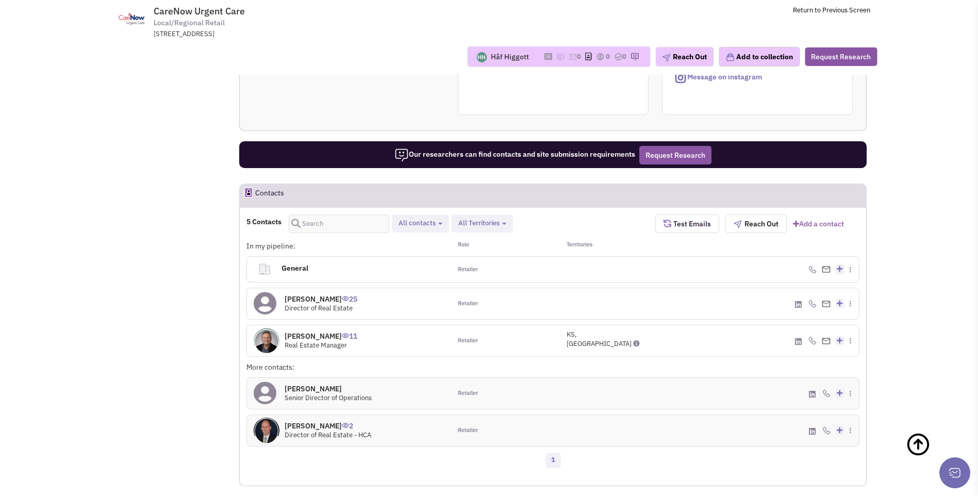
click at [270, 292] on icon at bounding box center [265, 303] width 23 height 23
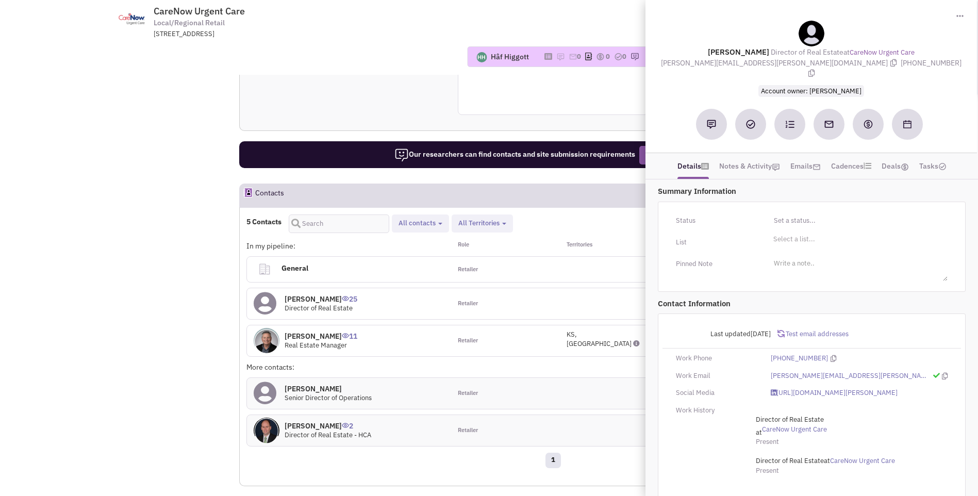
drag, startPoint x: 715, startPoint y: 50, endPoint x: 932, endPoint y: 62, distance: 217.5
click at [932, 62] on div "Kevin Kucera Director of Real Estate at CareNow Urgent Care kevin.kucera@health…" at bounding box center [811, 58] width 321 height 75
copy div "Kevin Kucera Director of Real Estate at CareNow Urgent Care kevin.kucera@health…"
click at [404, 75] on div "Hâf Higgott No note found! 0 0 0 Reach Out Add to collection" at bounding box center [489, 57] width 790 height 36
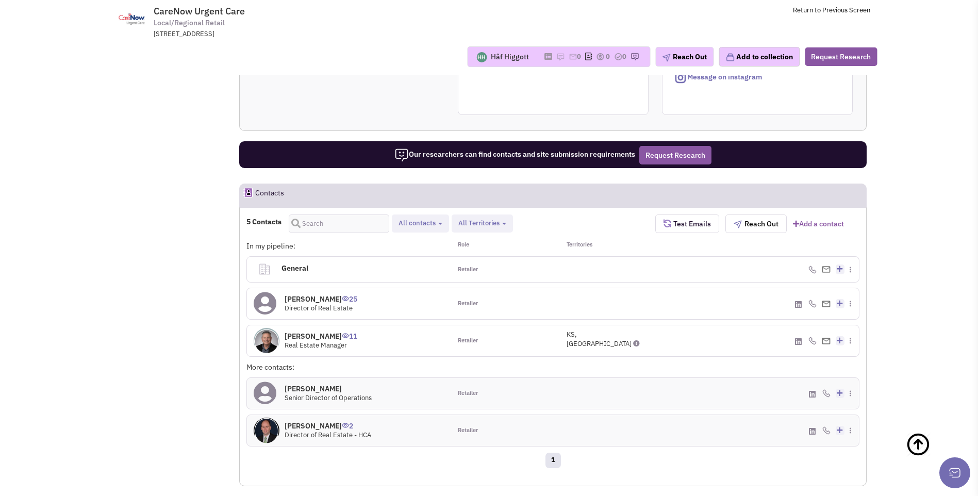
click at [266, 328] on img at bounding box center [267, 341] width 26 height 26
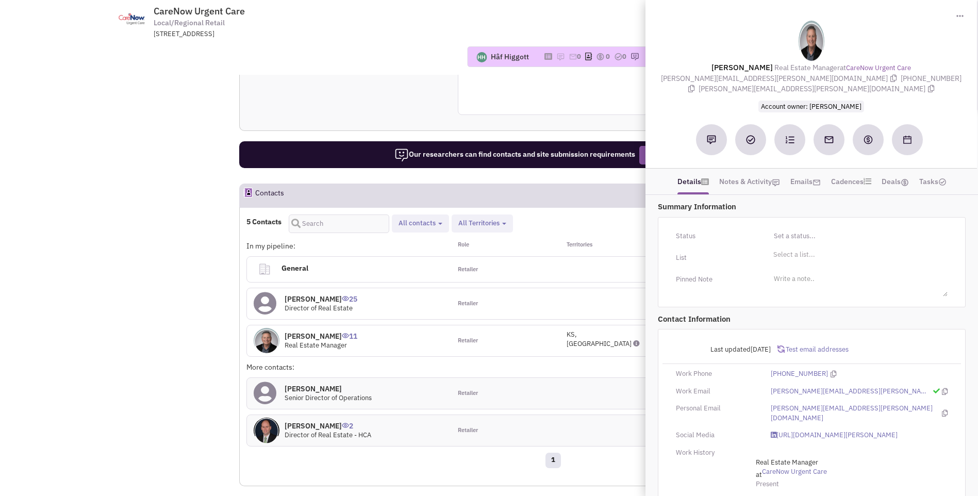
drag, startPoint x: 721, startPoint y: 62, endPoint x: 964, endPoint y: 83, distance: 243.8
click at [964, 83] on div "Dan Storey Real Estate Manager at CareNow Urgent Care dan.storey@hcahealthcare.…" at bounding box center [811, 66] width 321 height 91
copy div "Dan Storey Real Estate Manager at CareNow Urgent Care dan.storey@hcahealthcare.…"
click at [518, 257] on div "Retailer" at bounding box center [502, 269] width 102 height 25
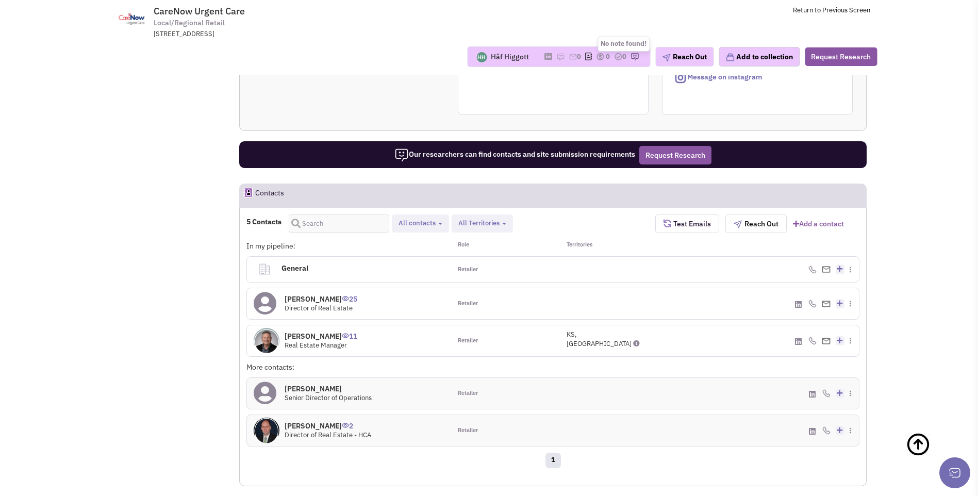
click at [557, 57] on img at bounding box center [561, 57] width 8 height 8
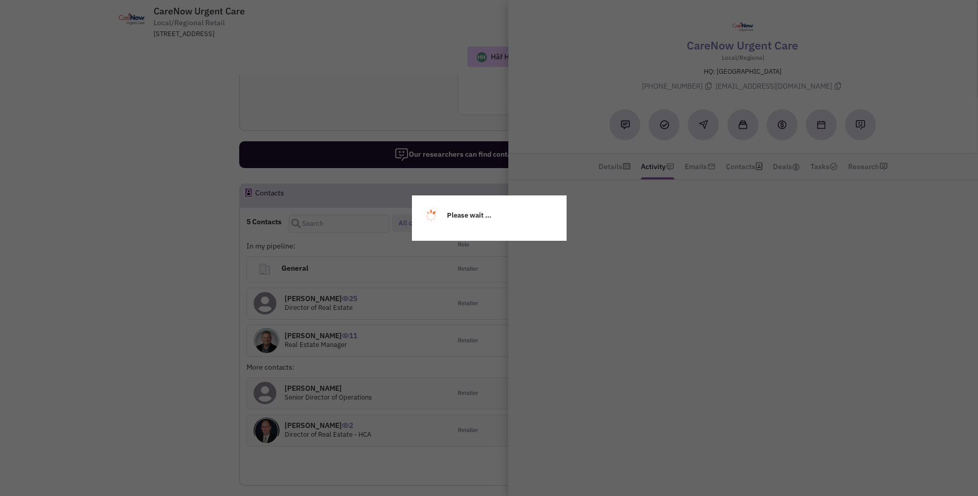
scroll to position [681, 0]
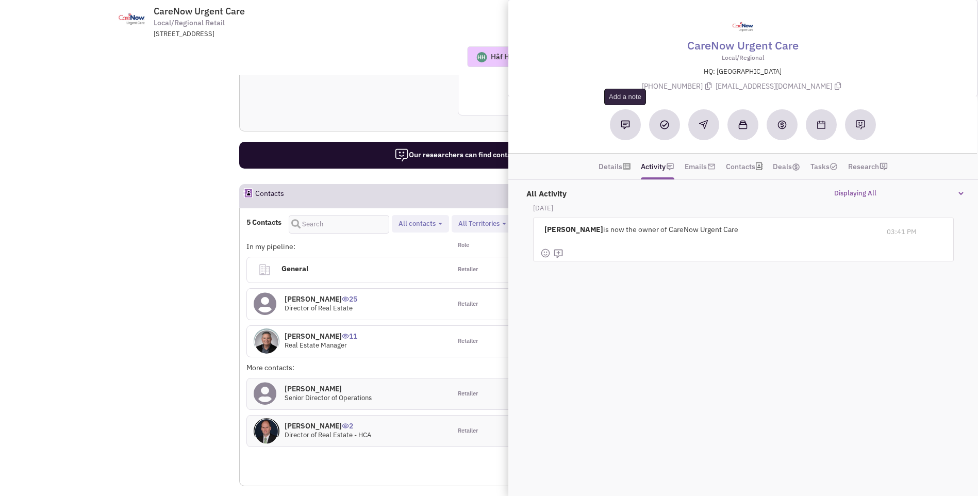
click at [628, 130] on button at bounding box center [625, 124] width 31 height 31
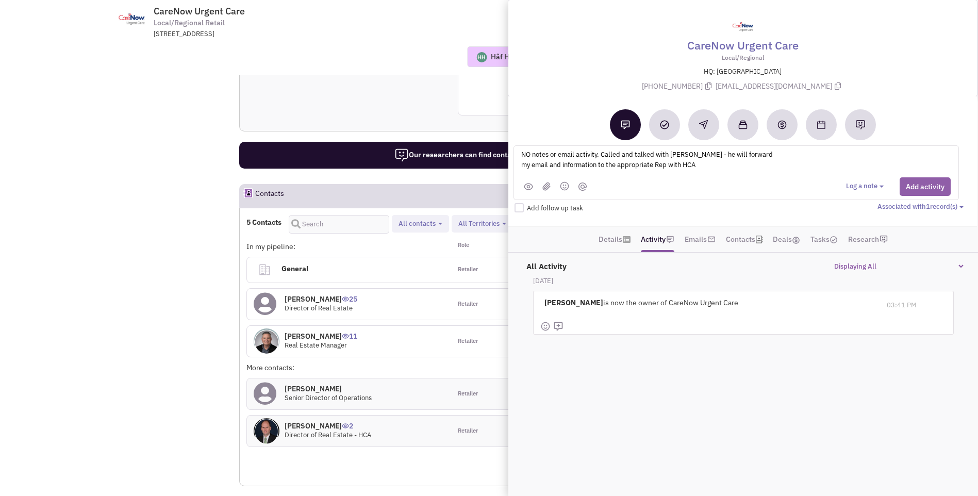
type textarea "NO notes or email activity. Called and talked with Dan Storey - he will forward…"
click at [910, 189] on button "Add activity" at bounding box center [925, 186] width 51 height 19
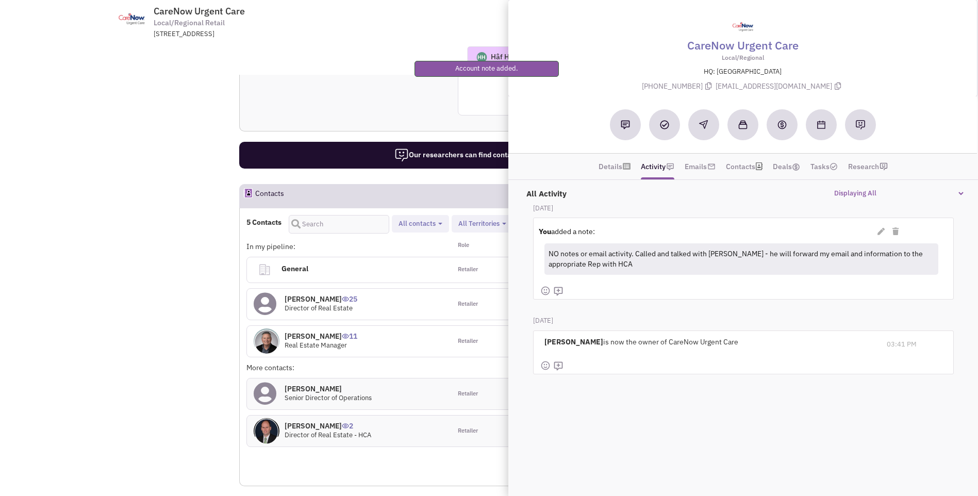
click at [438, 93] on div "Reach out tip Due to their size, data suggests this retailer may not have a sit…" at bounding box center [553, 36] width 628 height 192
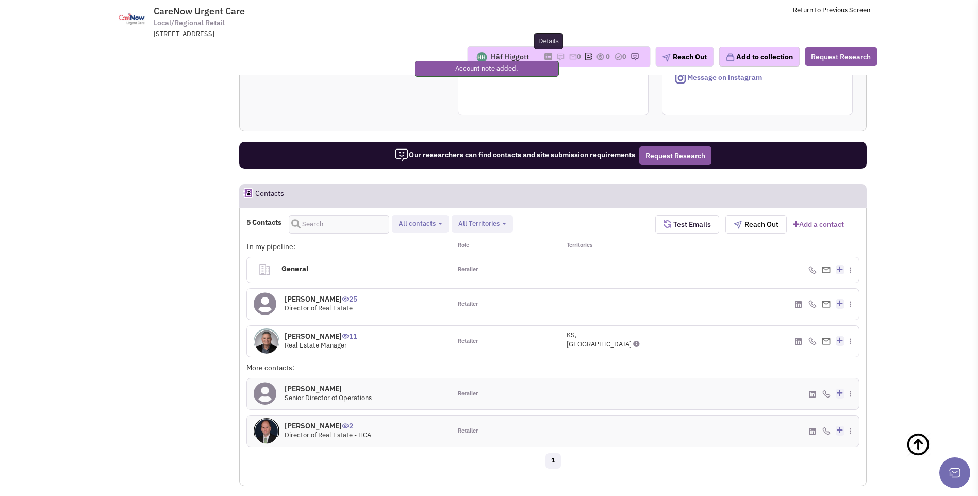
click at [545, 56] on icon at bounding box center [549, 57] width 8 height 6
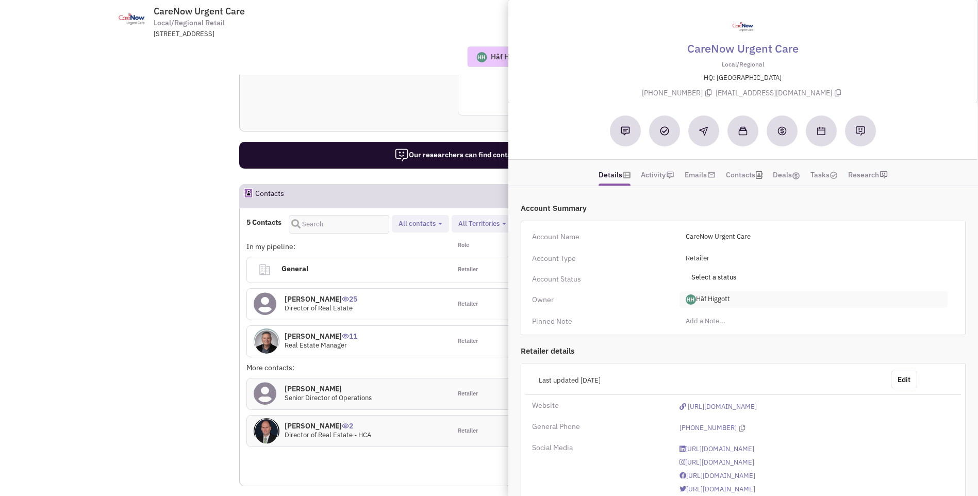
click at [719, 302] on span "Hâf Higgott" at bounding box center [814, 299] width 268 height 17
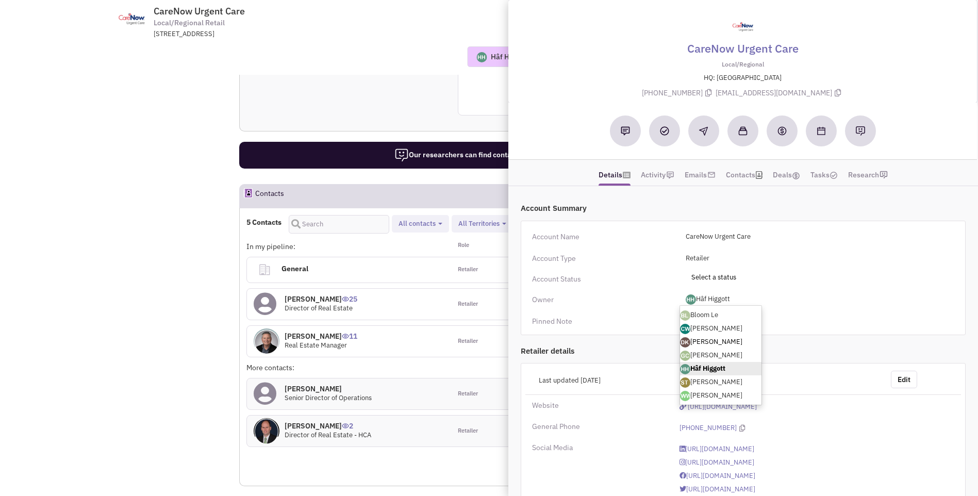
click at [717, 342] on link "[PERSON_NAME]" at bounding box center [720, 341] width 81 height 13
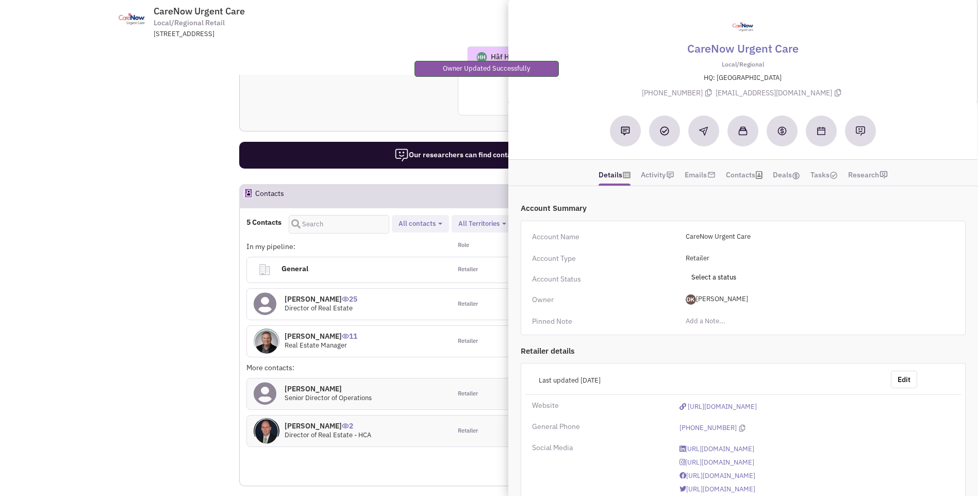
click at [361, 55] on div "Hâf Higgott No note found! 0 0 0 Reach Out Add to collection" at bounding box center [489, 56] width 790 height 21
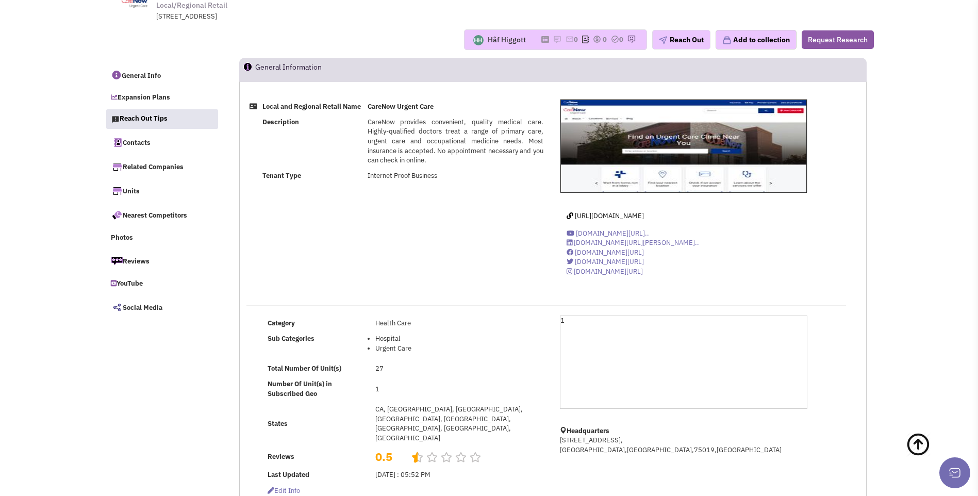
scroll to position [0, 0]
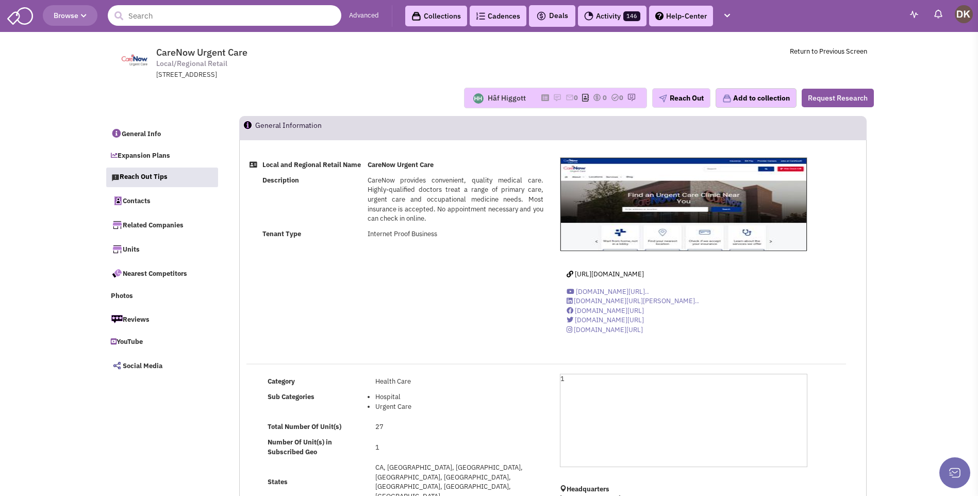
click at [160, 16] on input "text" at bounding box center [225, 15] width 234 height 21
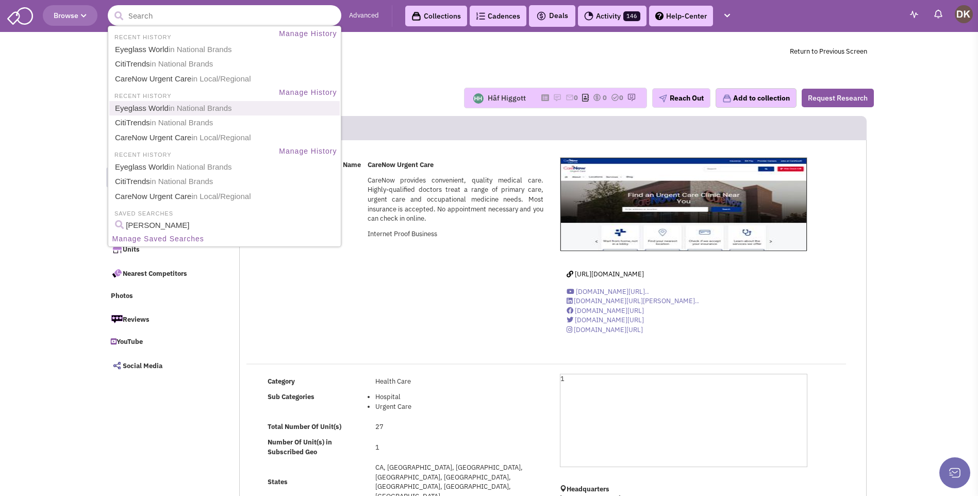
click at [139, 112] on link "Eyeglass World in National Brands" at bounding box center [225, 109] width 227 height 14
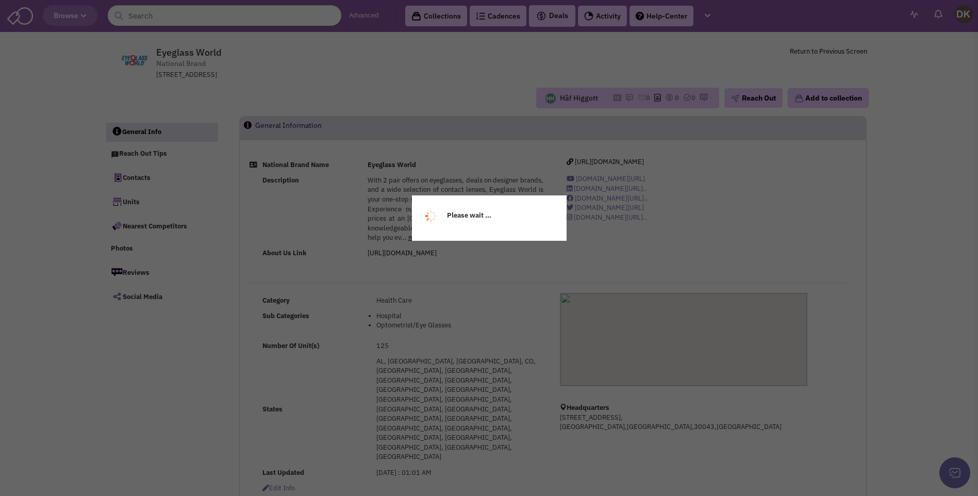
select select
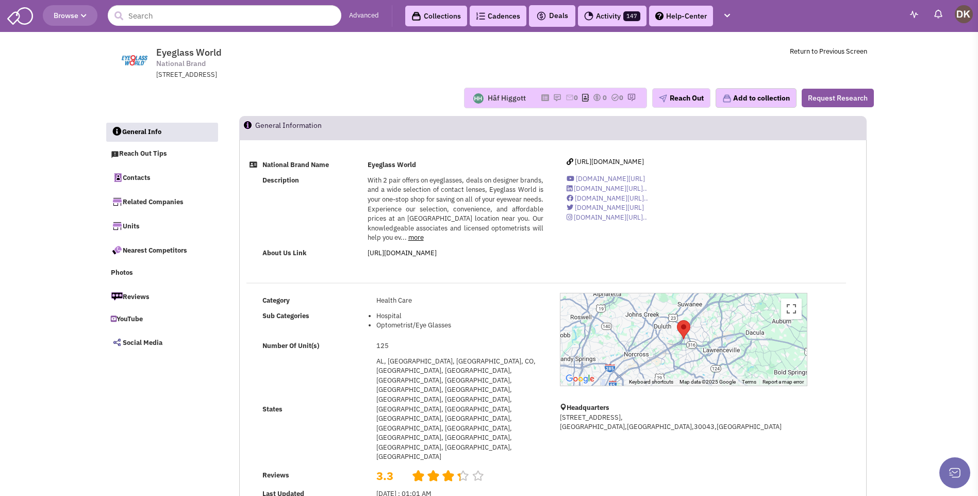
click at [500, 97] on div "Hâf Higgott" at bounding box center [507, 98] width 38 height 10
click at [543, 97] on link at bounding box center [548, 97] width 12 height 9
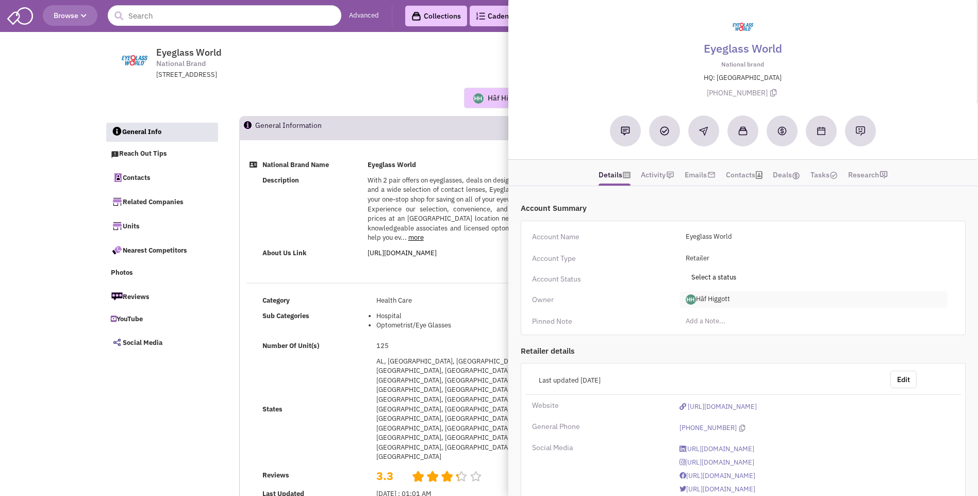
click at [719, 301] on span "Hâf Higgott" at bounding box center [814, 299] width 268 height 17
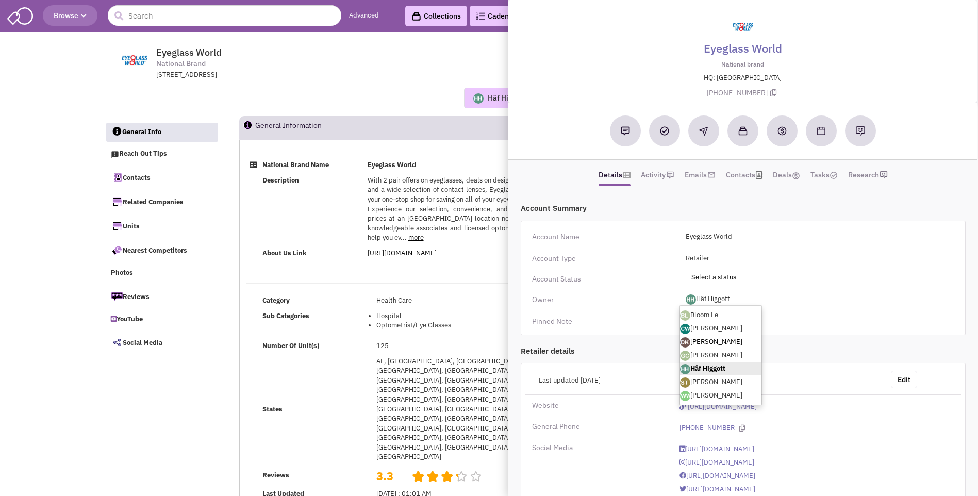
click at [709, 341] on link "[PERSON_NAME]" at bounding box center [720, 341] width 81 height 13
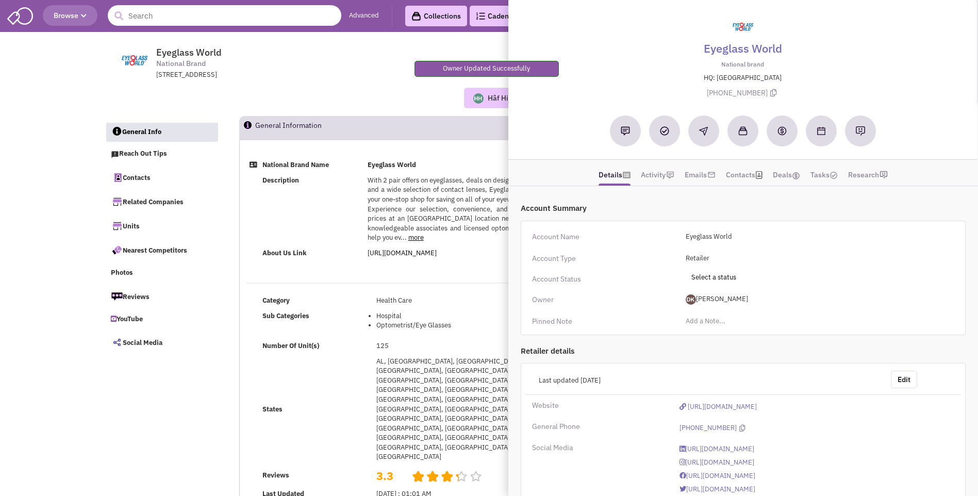
click at [194, 19] on input "text" at bounding box center [225, 15] width 234 height 21
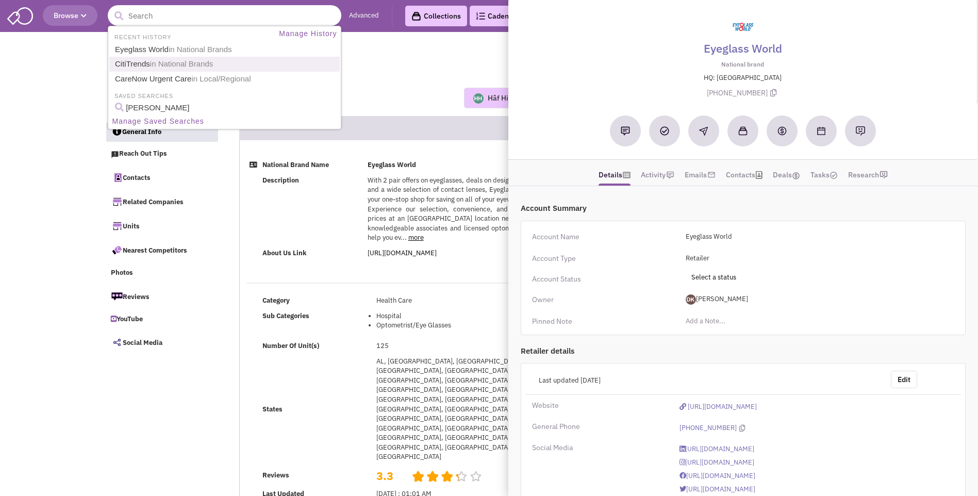
click at [145, 68] on link "CitiTrends in National Brands" at bounding box center [225, 64] width 227 height 14
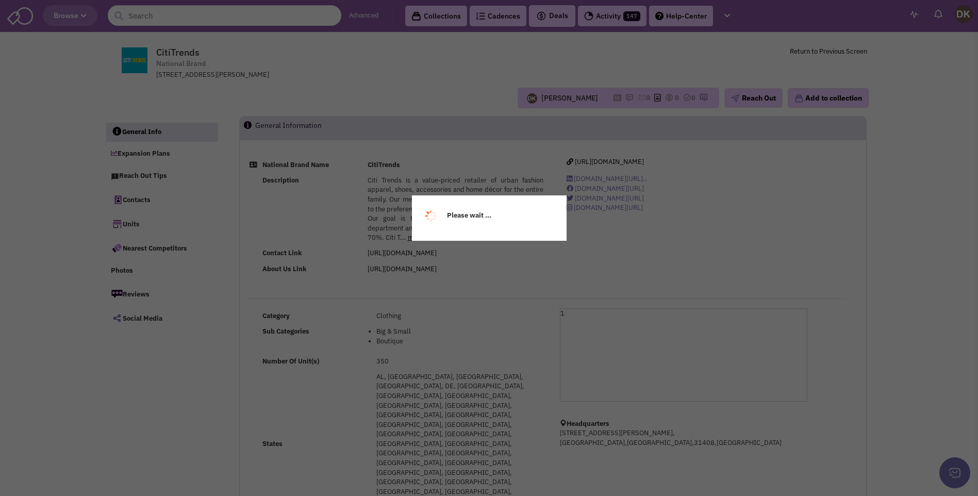
select select
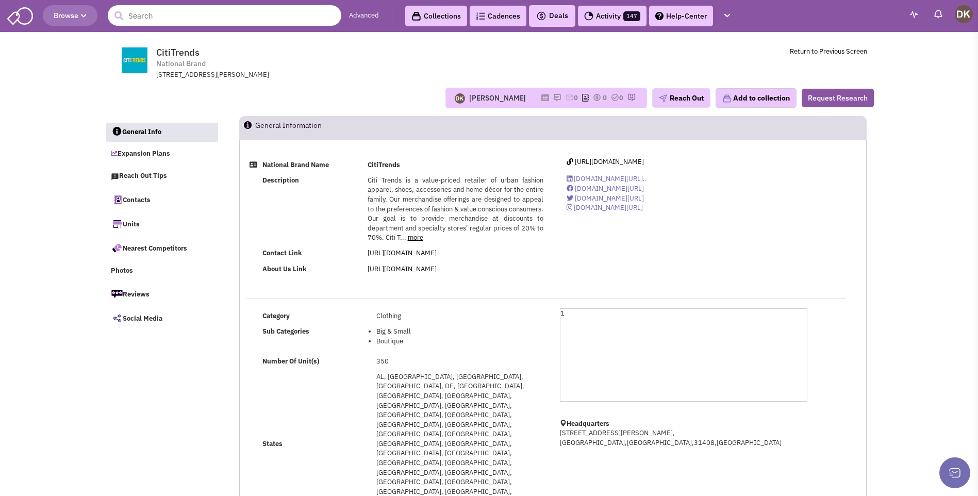
click at [156, 11] on input "text" at bounding box center [225, 15] width 234 height 21
select select
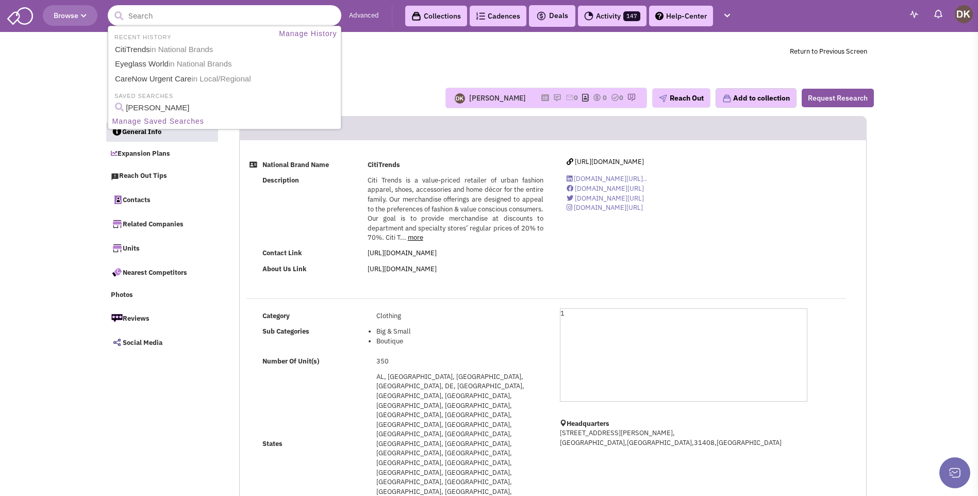
click at [153, 19] on input "text" at bounding box center [225, 15] width 234 height 21
click at [143, 63] on link "Eyeglass World in National Brands" at bounding box center [225, 64] width 227 height 14
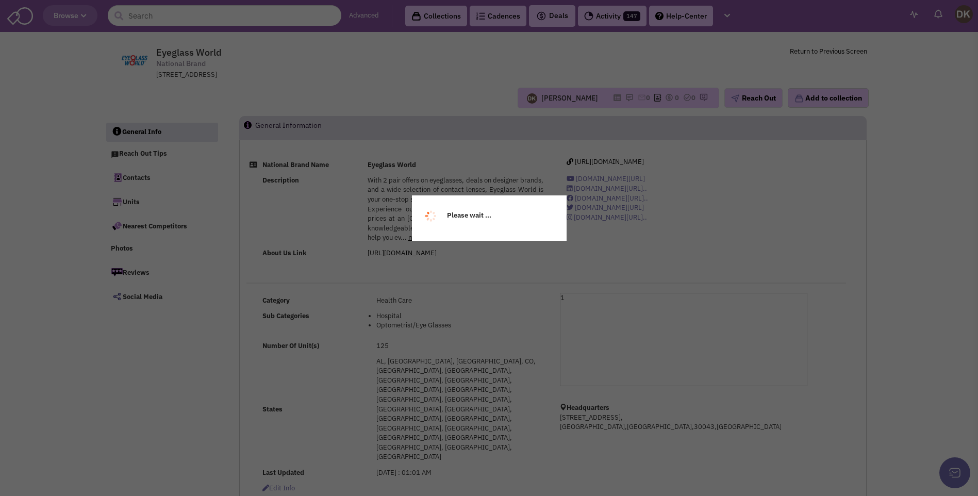
select select
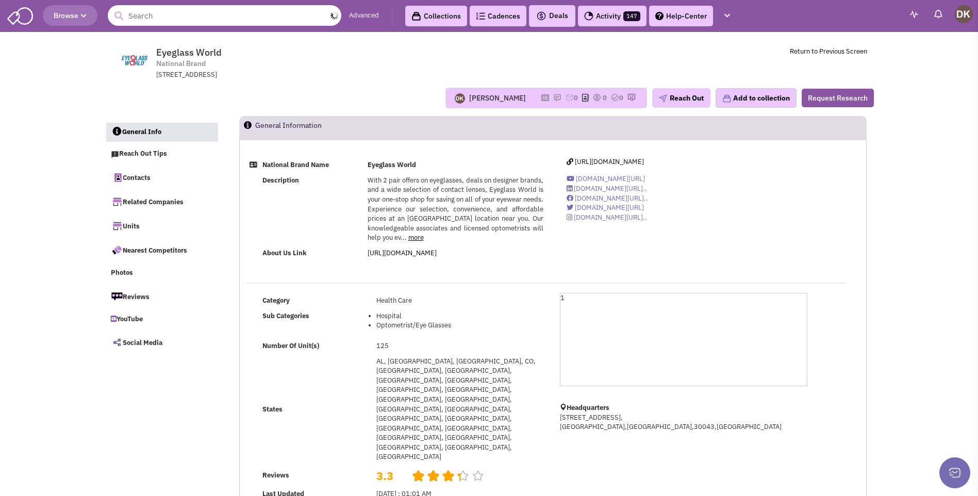
click at [208, 20] on input "text" at bounding box center [225, 15] width 234 height 21
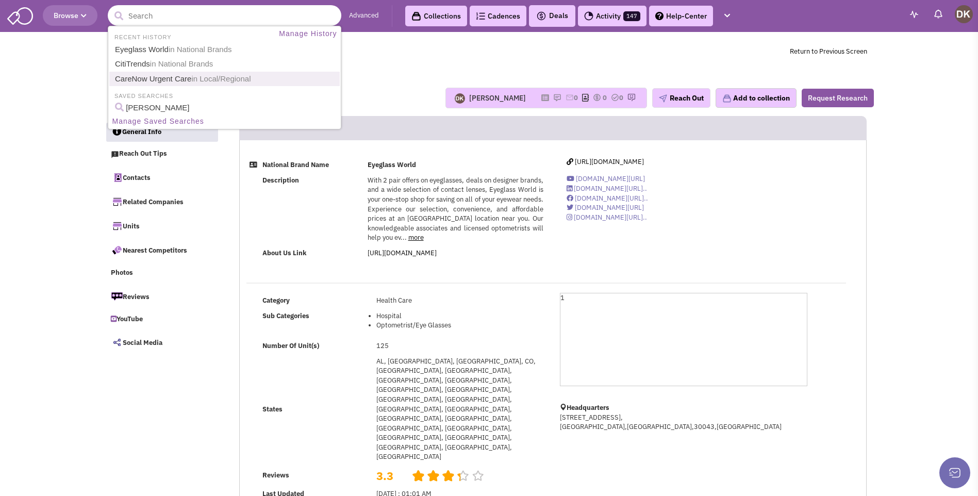
click at [186, 79] on link "CareNow Urgent Care in Local/Regional" at bounding box center [225, 79] width 227 height 14
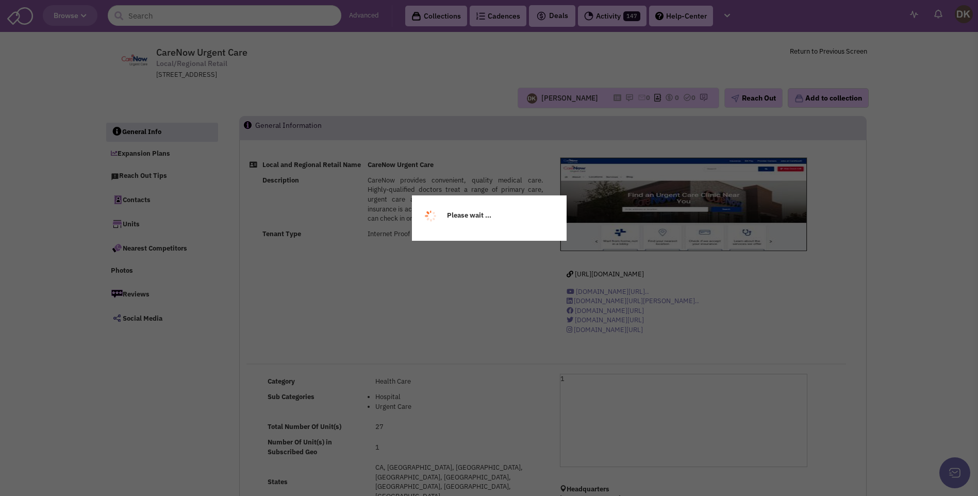
select select
